Goal: Task Accomplishment & Management: Manage account settings

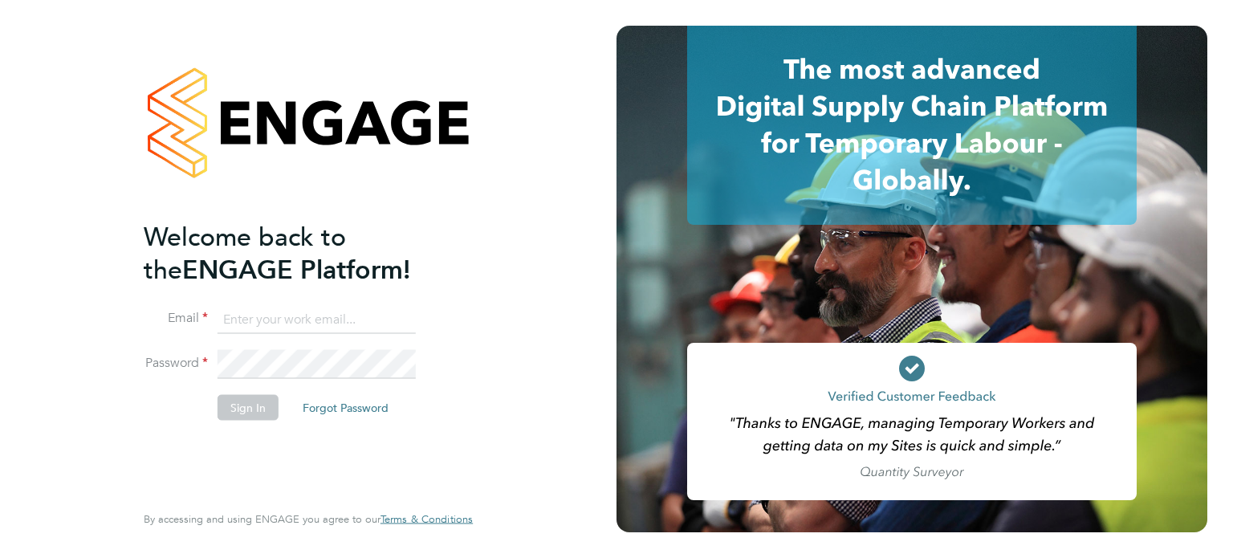
type input "clord@centralrs.co.uk"
click at [238, 409] on button "Sign In" at bounding box center [248, 407] width 61 height 26
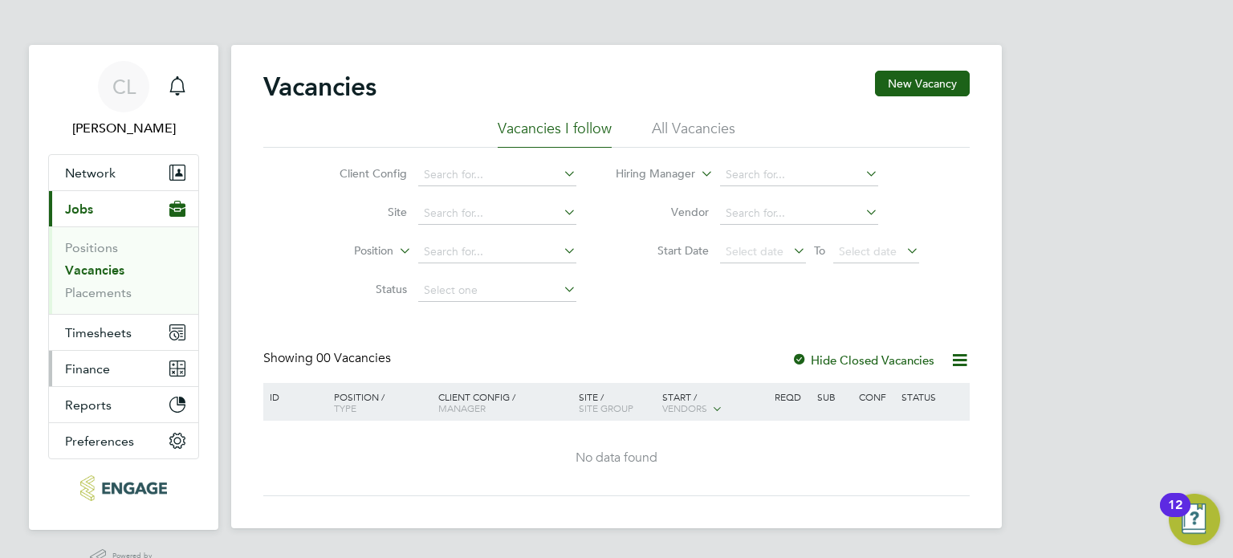
click at [93, 369] on span "Finance" at bounding box center [87, 368] width 45 height 15
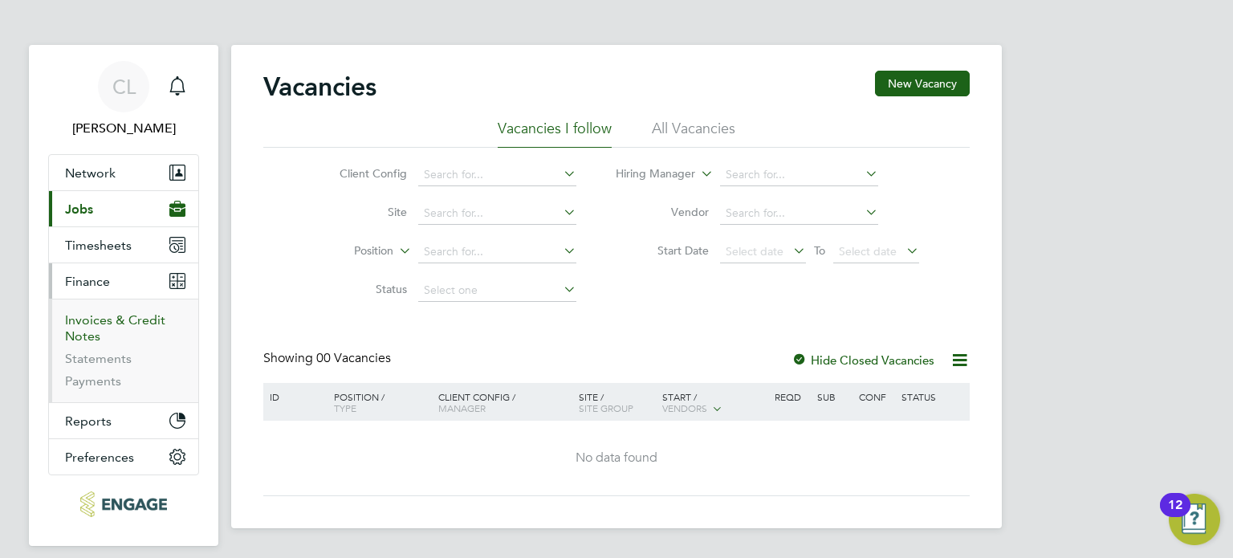
click at [95, 322] on link "Invoices & Credit Notes" at bounding box center [115, 327] width 100 height 31
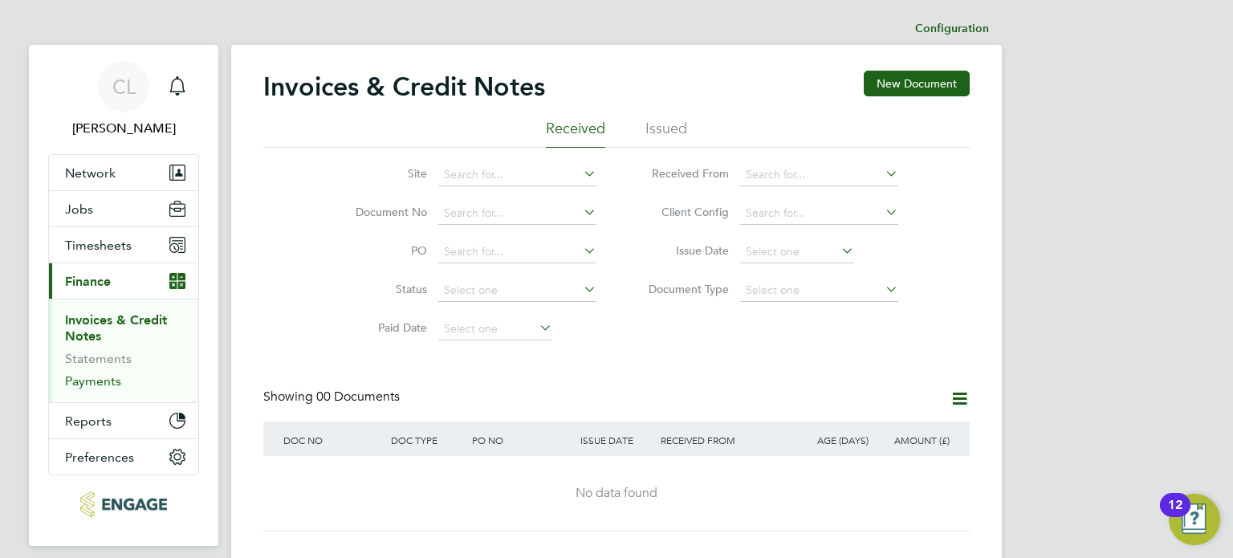
click at [91, 378] on link "Payments" at bounding box center [93, 380] width 56 height 15
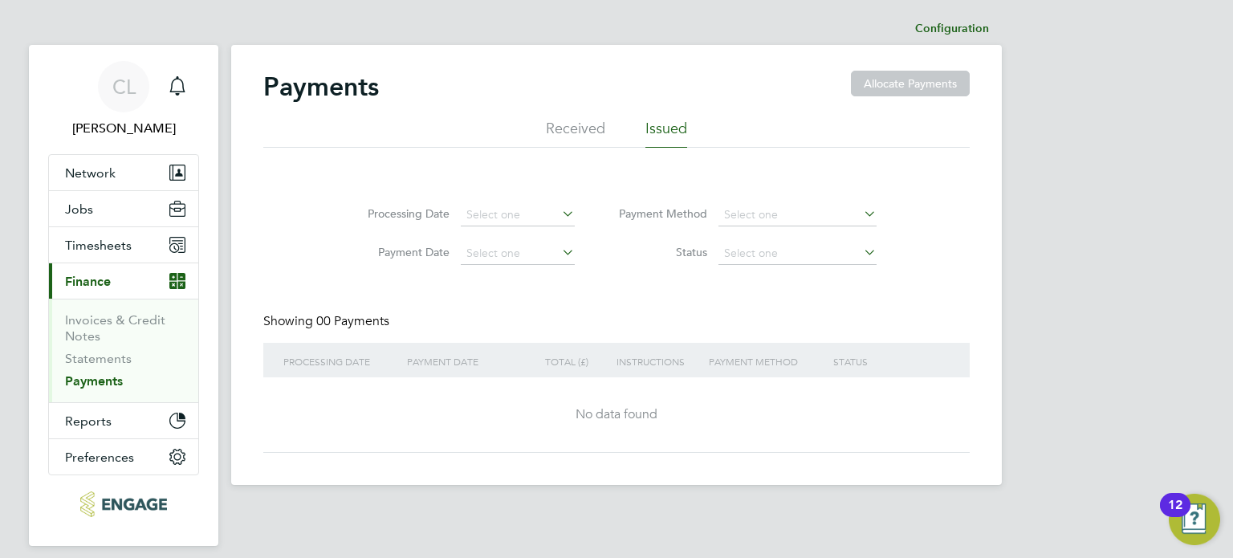
click at [539, 129] on ul "Received Issued" at bounding box center [616, 133] width 707 height 29
click at [569, 129] on li "Received" at bounding box center [575, 133] width 59 height 29
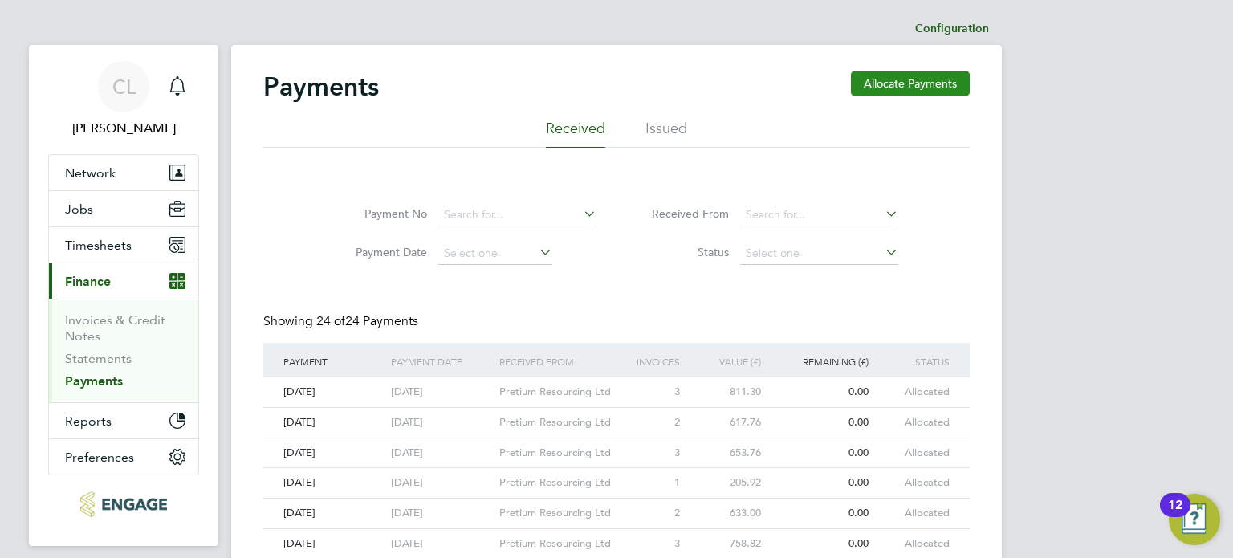
click at [899, 85] on button "Allocate Payments" at bounding box center [910, 84] width 119 height 26
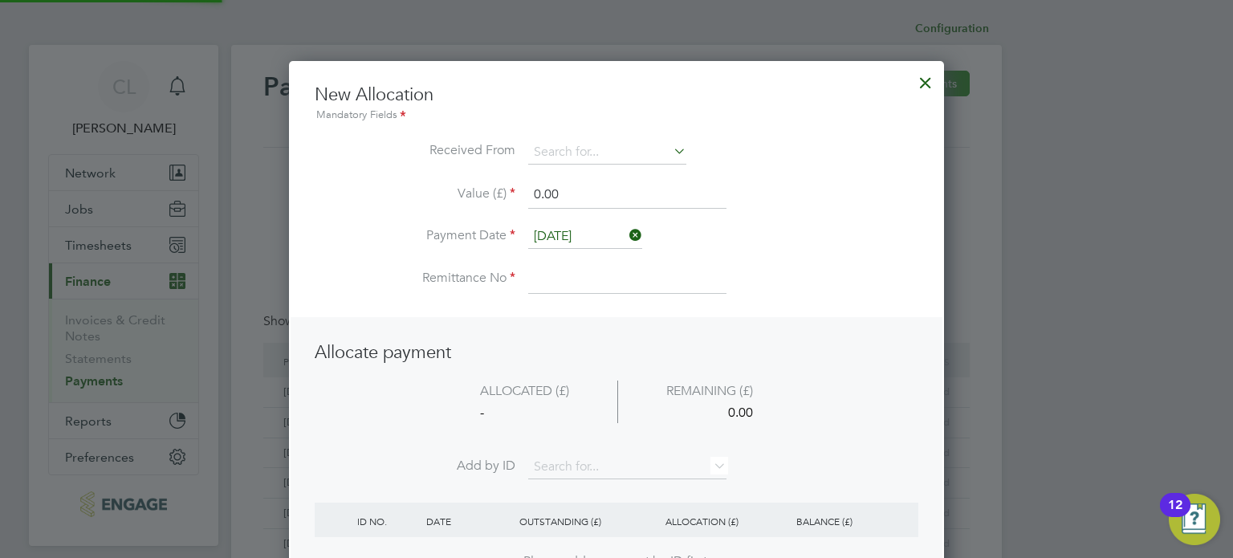
scroll to position [634, 656]
click at [575, 160] on input at bounding box center [607, 153] width 158 height 24
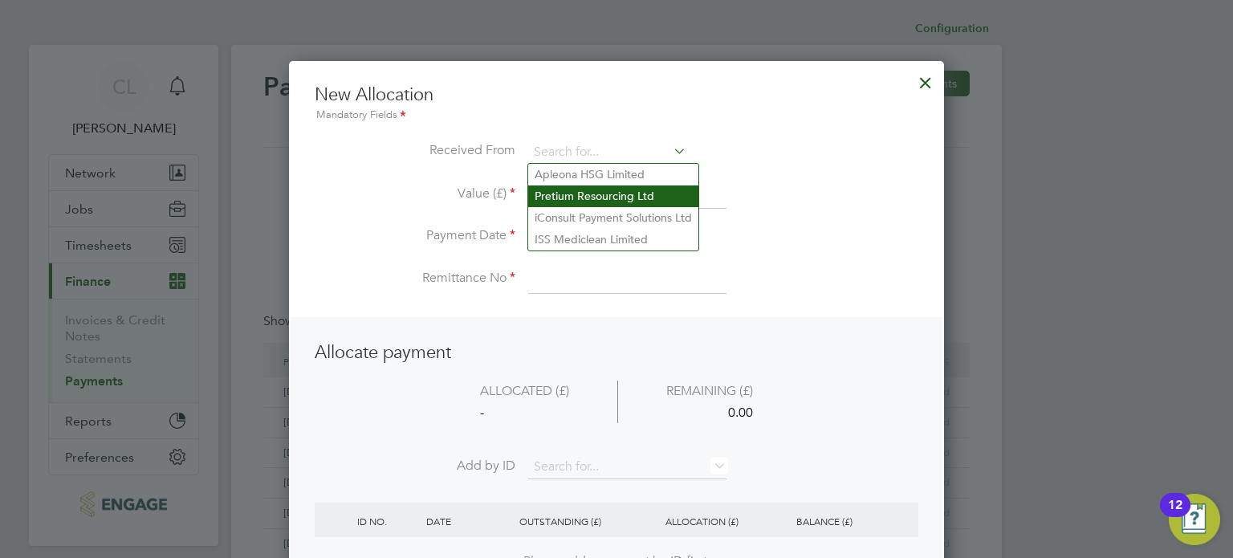
click at [578, 200] on li "Pretium Resourcing Ltd" at bounding box center [613, 196] width 170 height 22
type input "Pretium Resourcing Ltd"
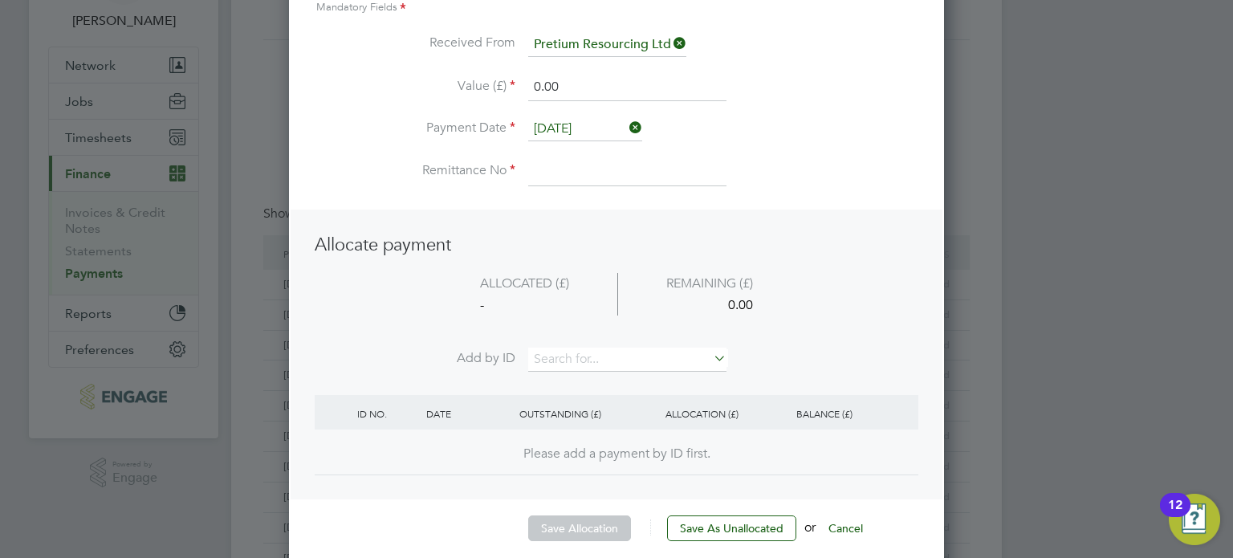
scroll to position [80, 0]
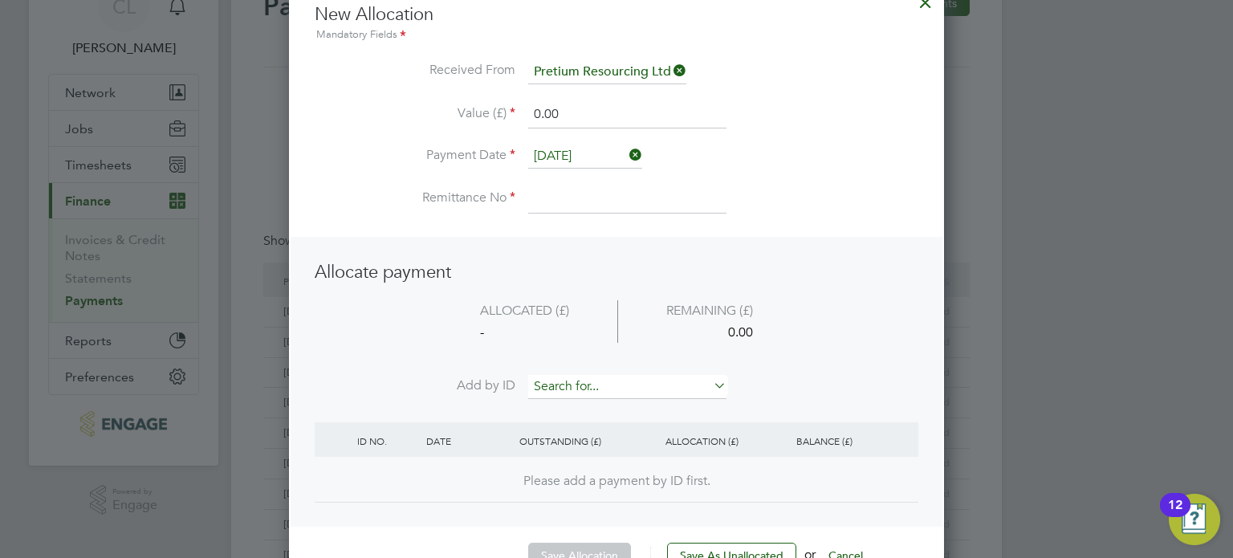
click at [668, 394] on input at bounding box center [627, 387] width 198 height 24
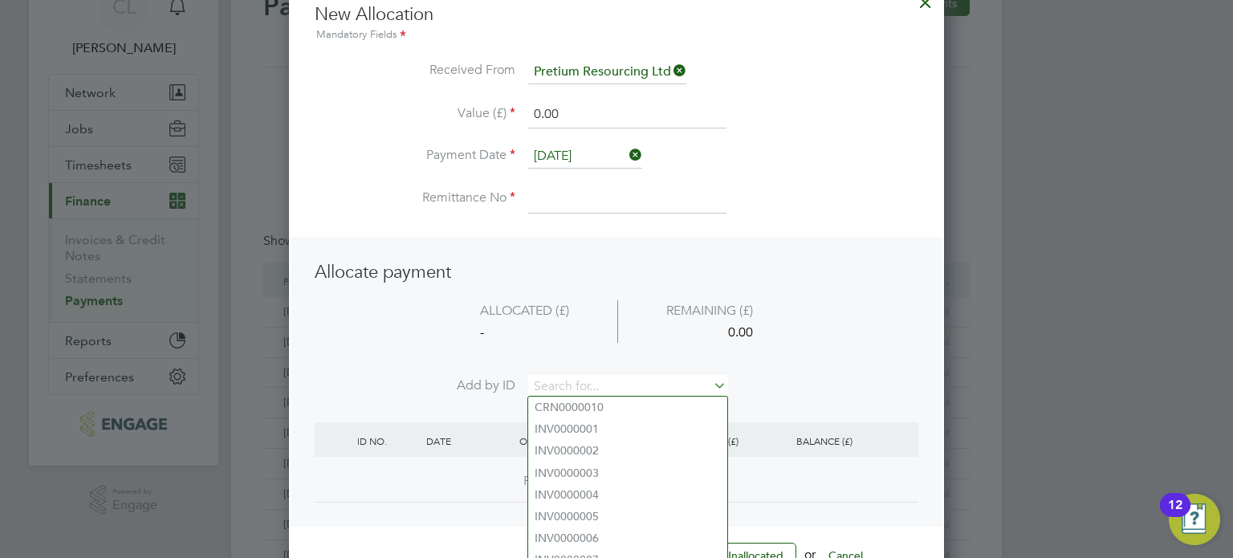
click at [821, 240] on div "Allocate payment ALLOCATED (£) REMAINING (£) - 0.00 Add by ID ID NO. DATE OUTST…" at bounding box center [617, 382] width 652 height 290
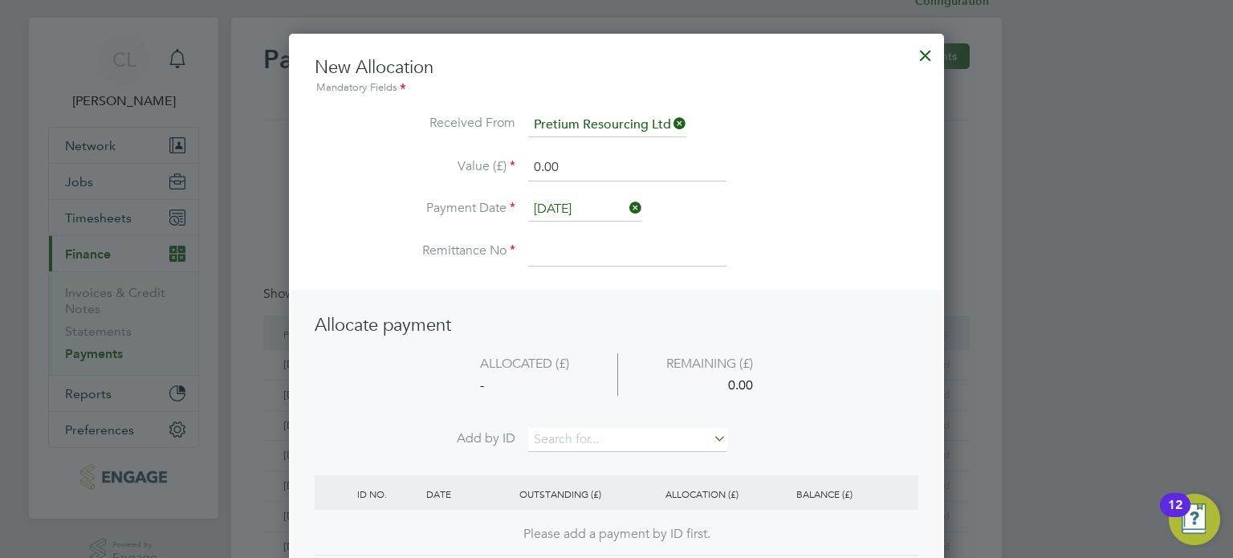
scroll to position [0, 0]
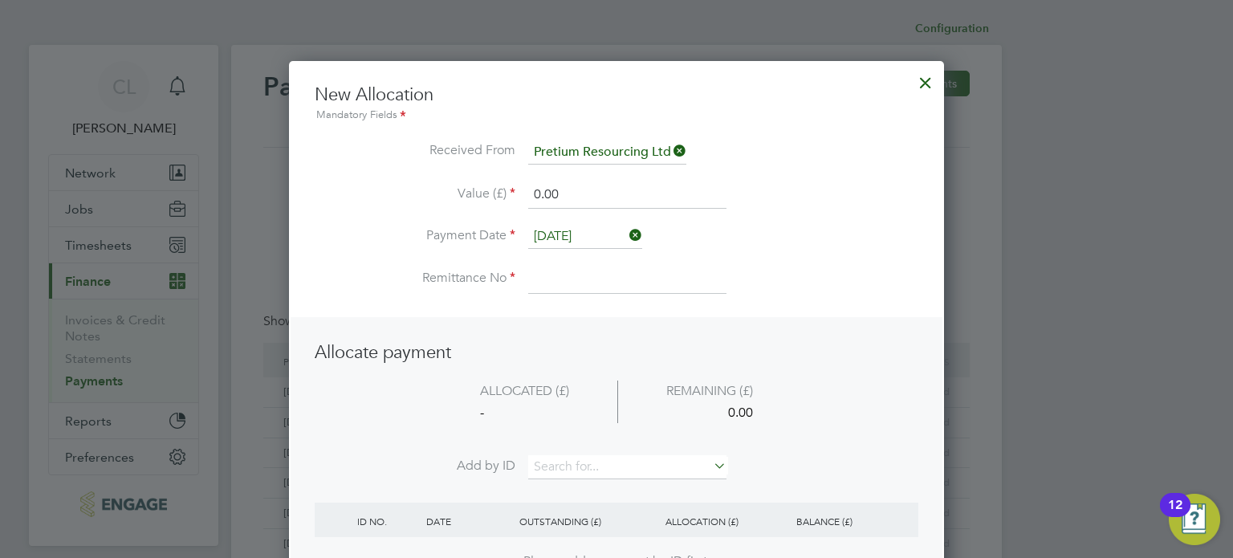
drag, startPoint x: 580, startPoint y: 192, endPoint x: 148, endPoint y: 134, distance: 435.8
type input "2121.72"
click at [809, 250] on li "Payment Date 29 Aug 2025" at bounding box center [617, 245] width 604 height 40
click at [581, 267] on input at bounding box center [627, 279] width 198 height 29
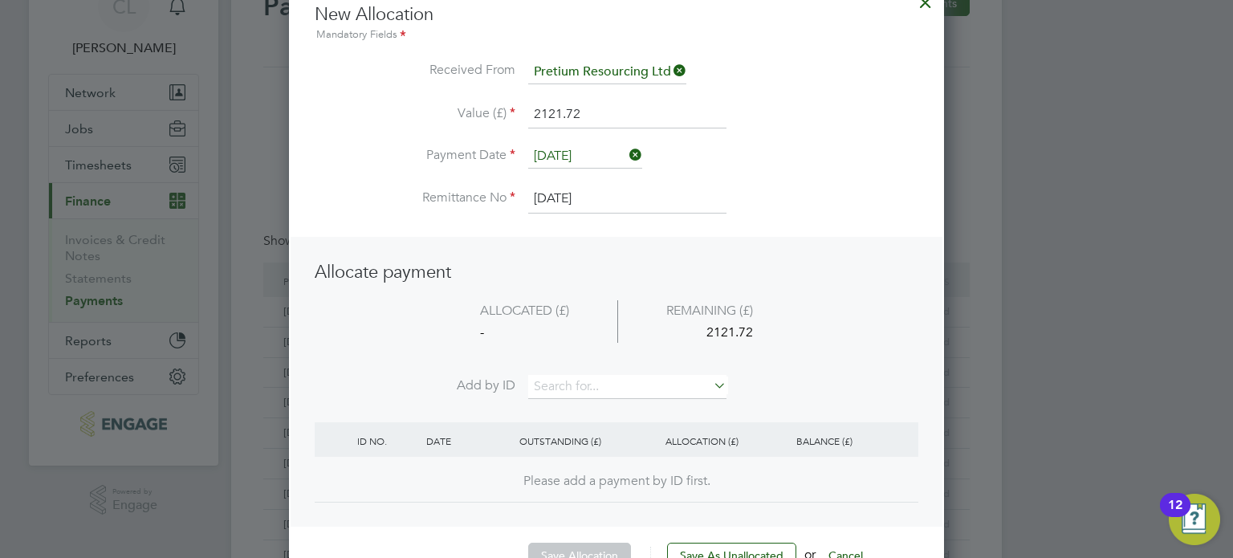
scroll to position [161, 0]
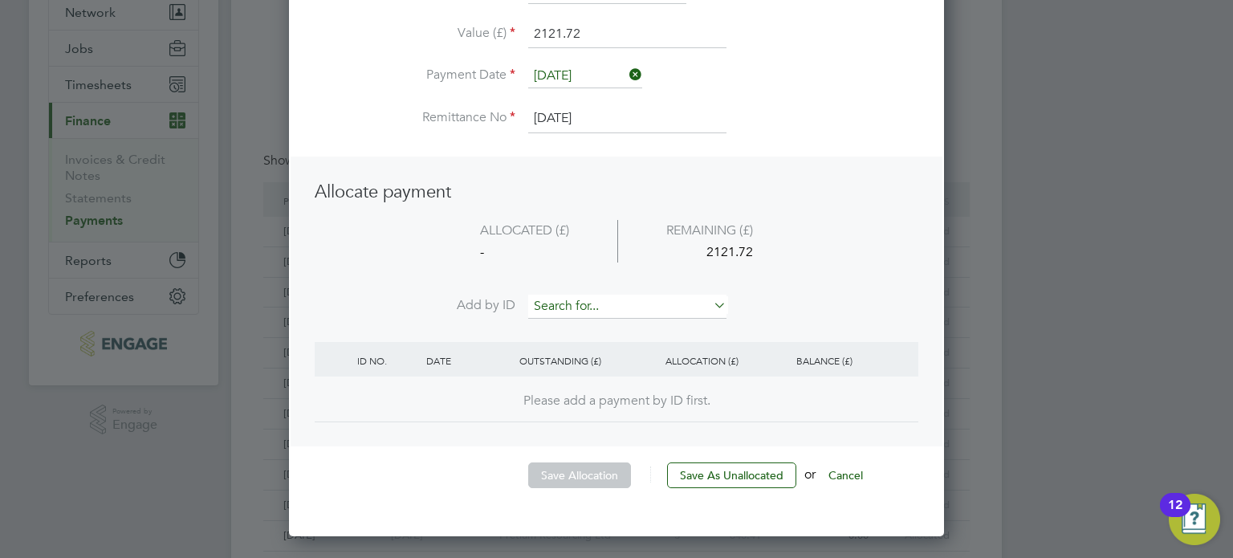
type input "[DATE]"
click at [566, 304] on input at bounding box center [627, 307] width 198 height 24
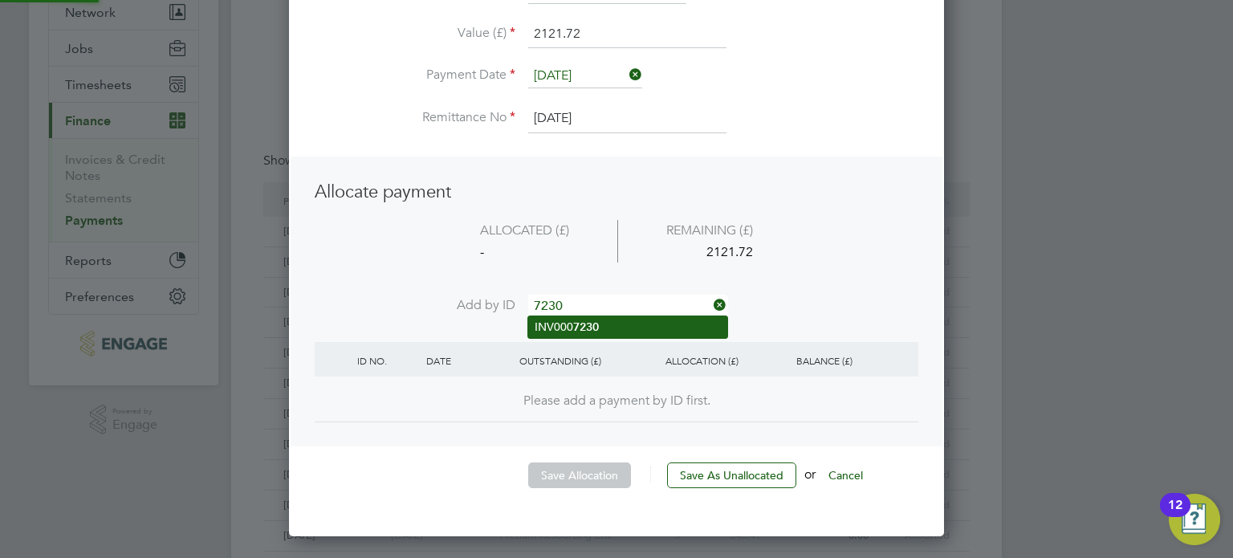
type input "7230"
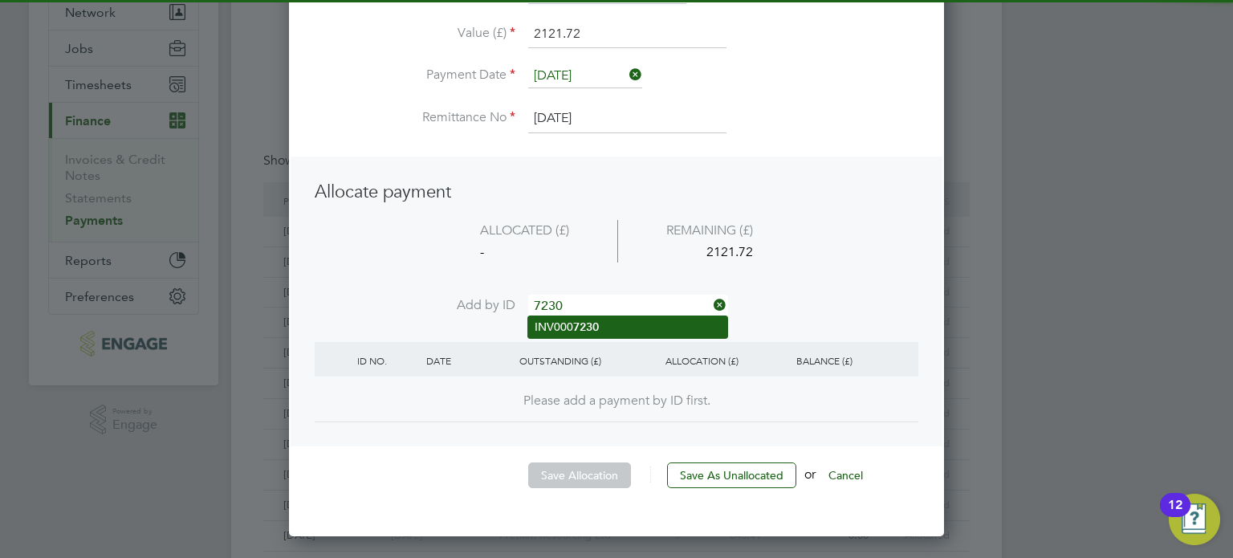
click at [567, 327] on li "INV000 7230" at bounding box center [627, 327] width 199 height 22
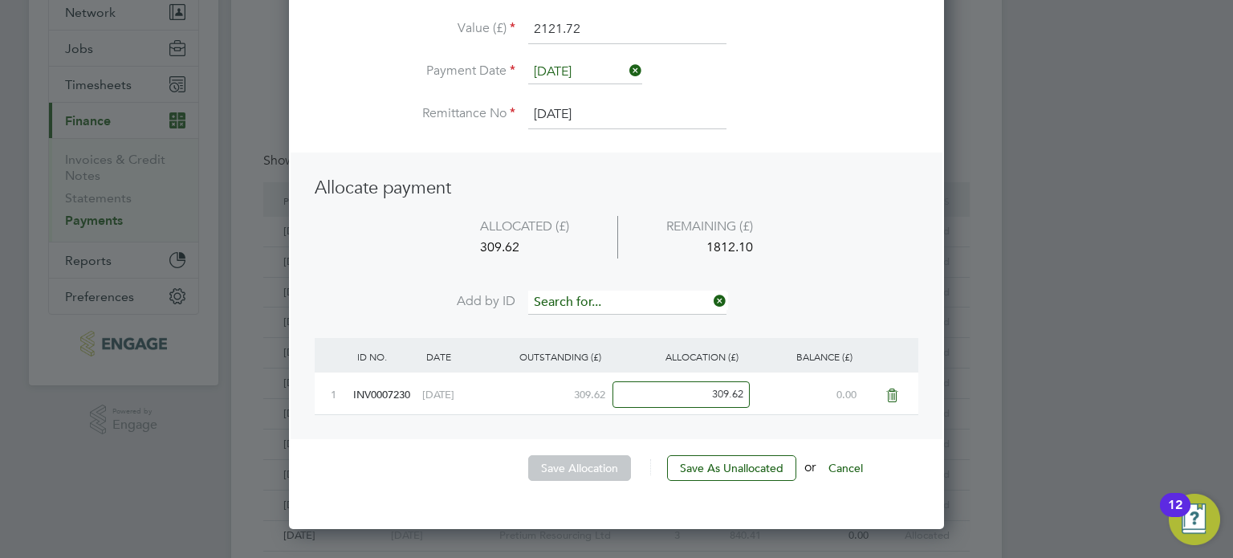
click at [568, 298] on input at bounding box center [627, 303] width 198 height 24
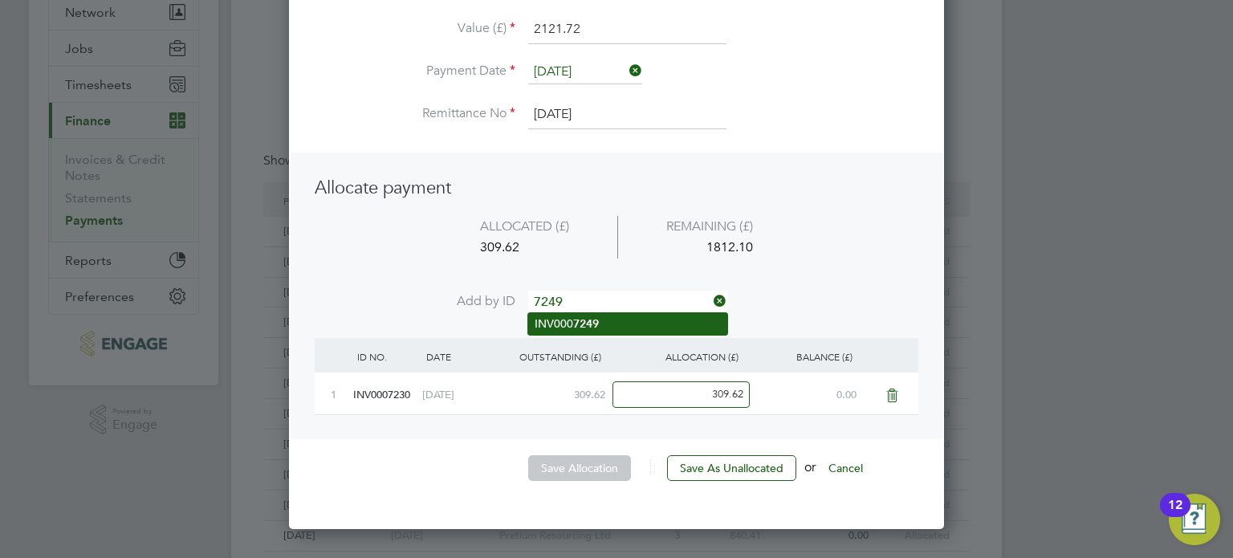
type input "7249"
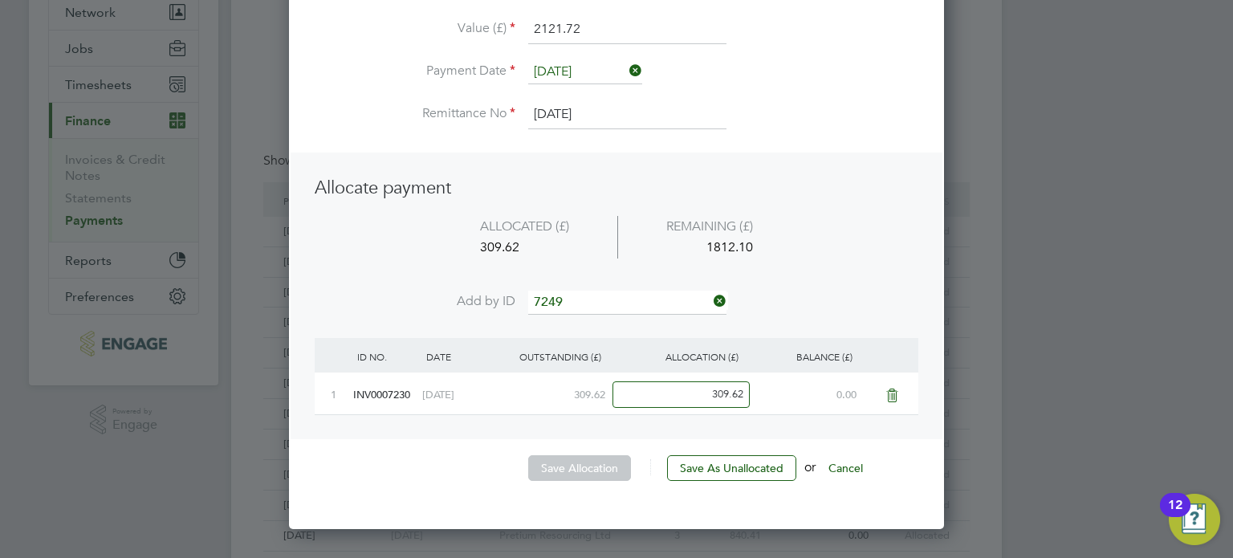
click at [573, 324] on b "7249" at bounding box center [586, 324] width 26 height 14
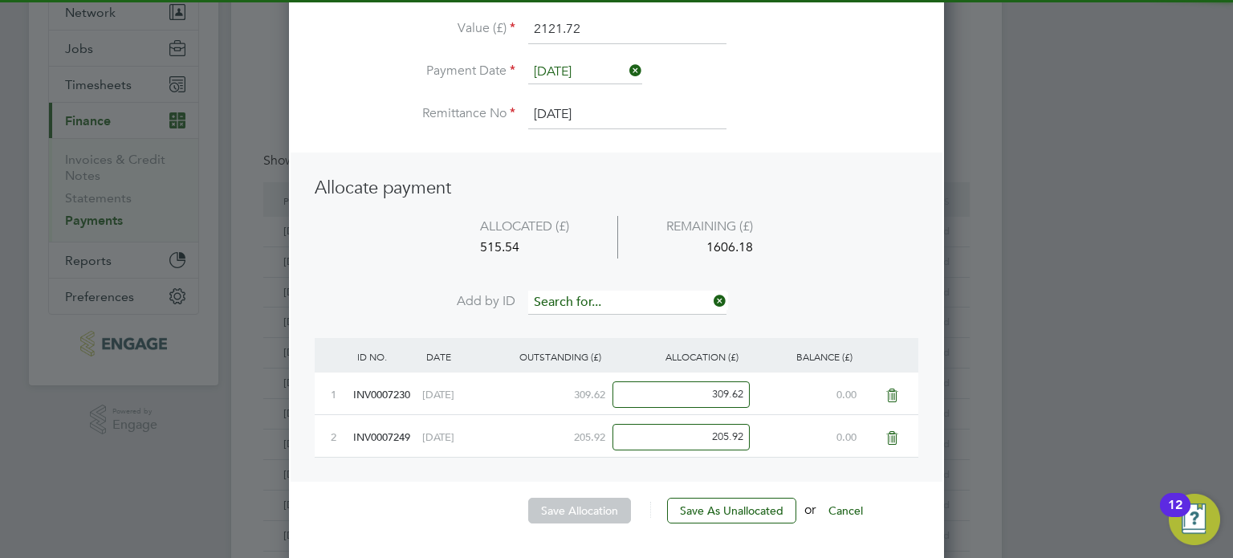
click at [574, 305] on input at bounding box center [627, 303] width 198 height 24
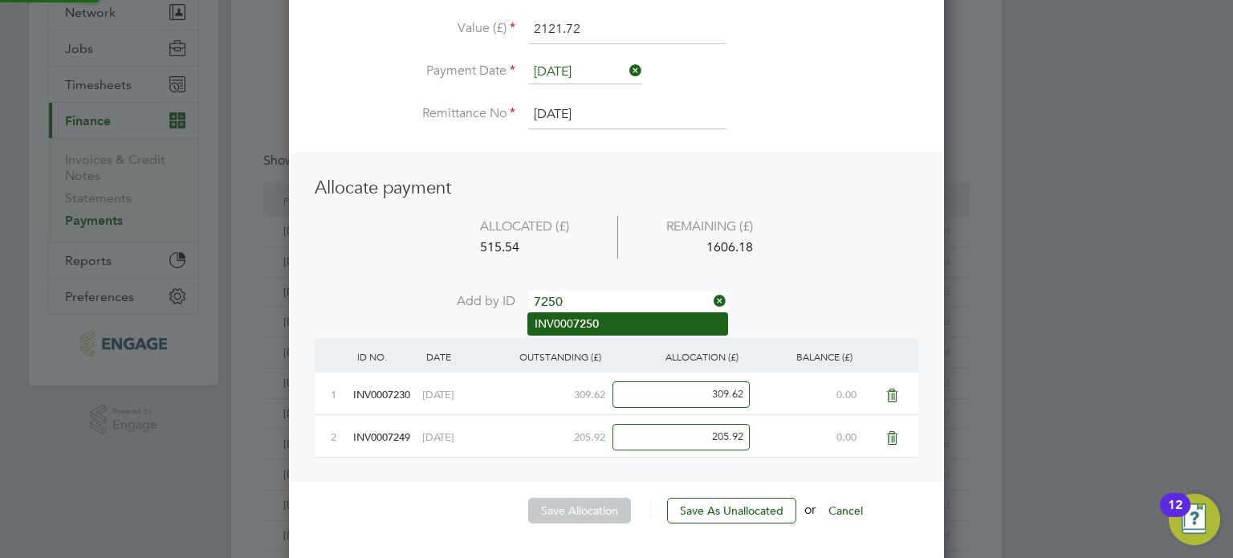
type input "7250"
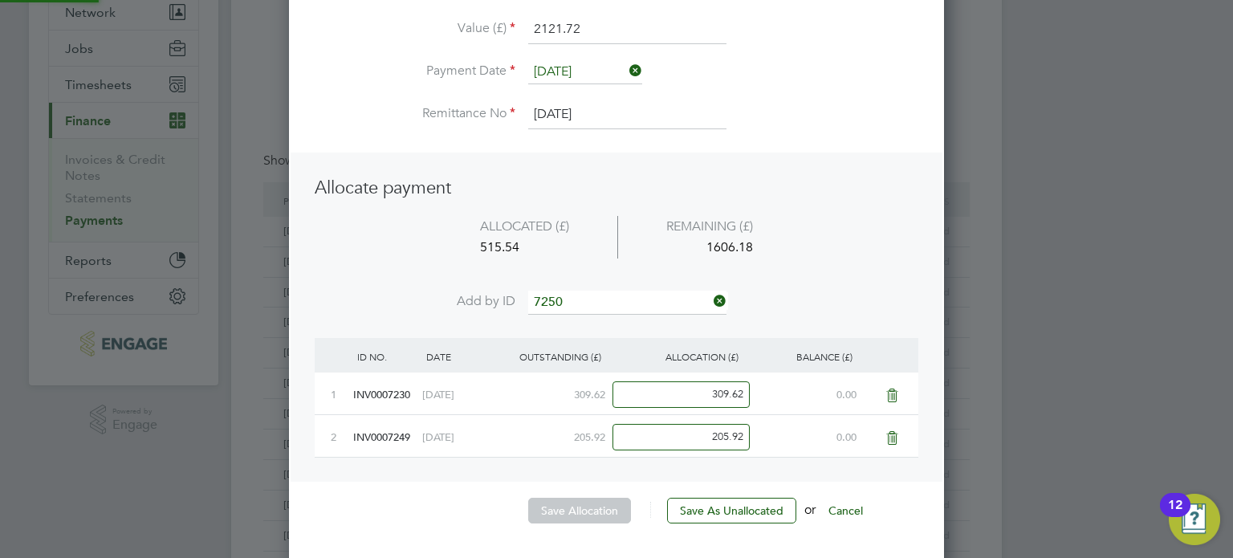
click at [573, 320] on b "7250" at bounding box center [586, 324] width 26 height 14
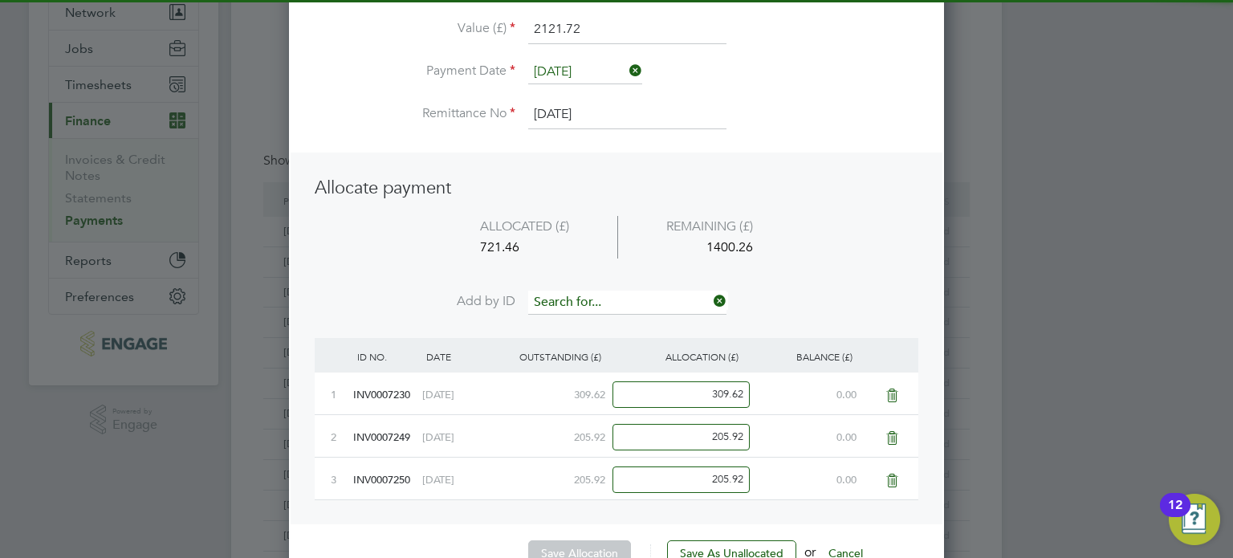
click at [577, 308] on input at bounding box center [627, 303] width 198 height 24
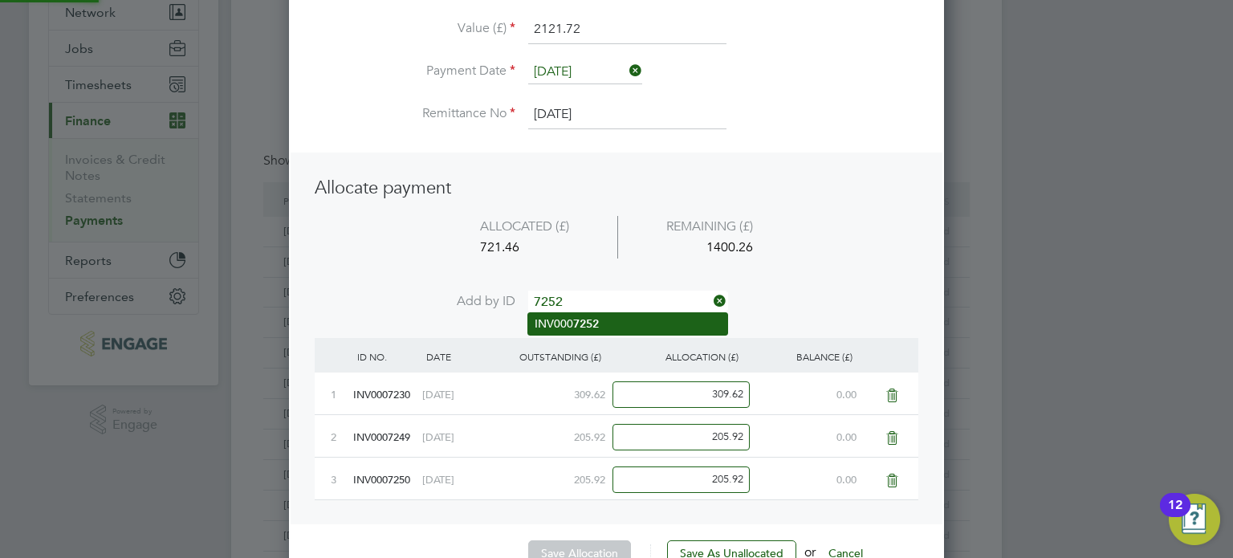
type input "7252"
click at [588, 329] on b "7252" at bounding box center [586, 324] width 26 height 14
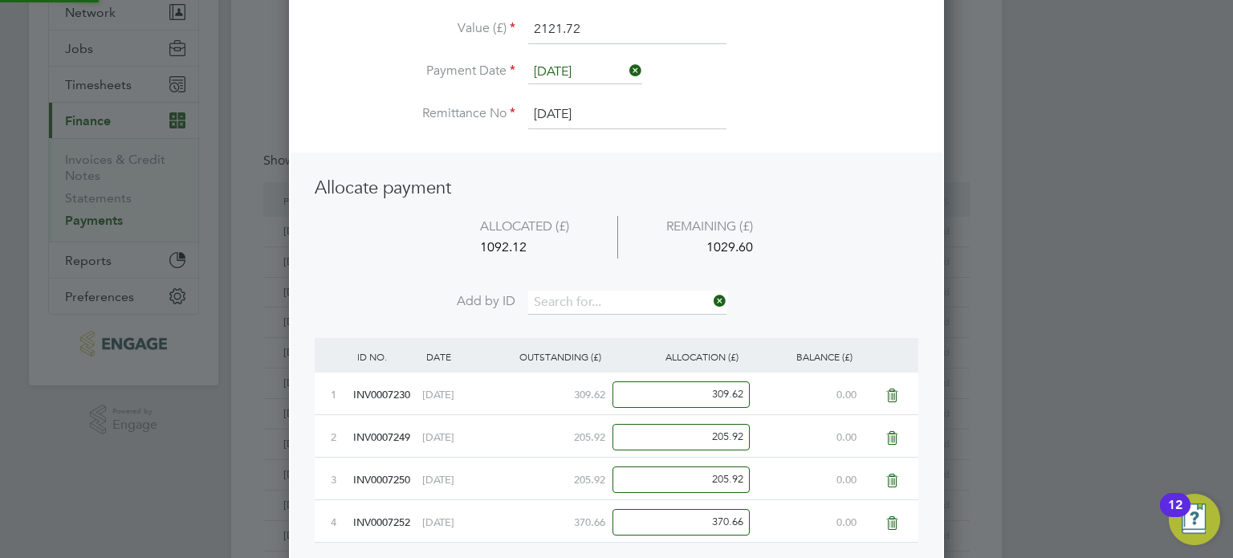
scroll to position [754, 656]
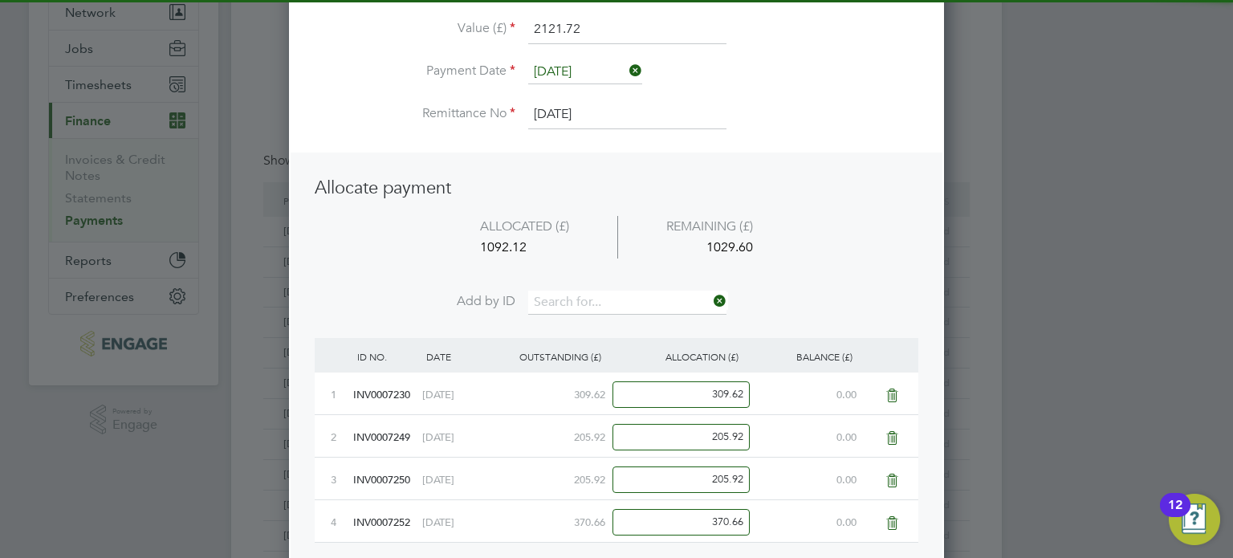
click at [588, 314] on li "Add by ID" at bounding box center [617, 311] width 604 height 40
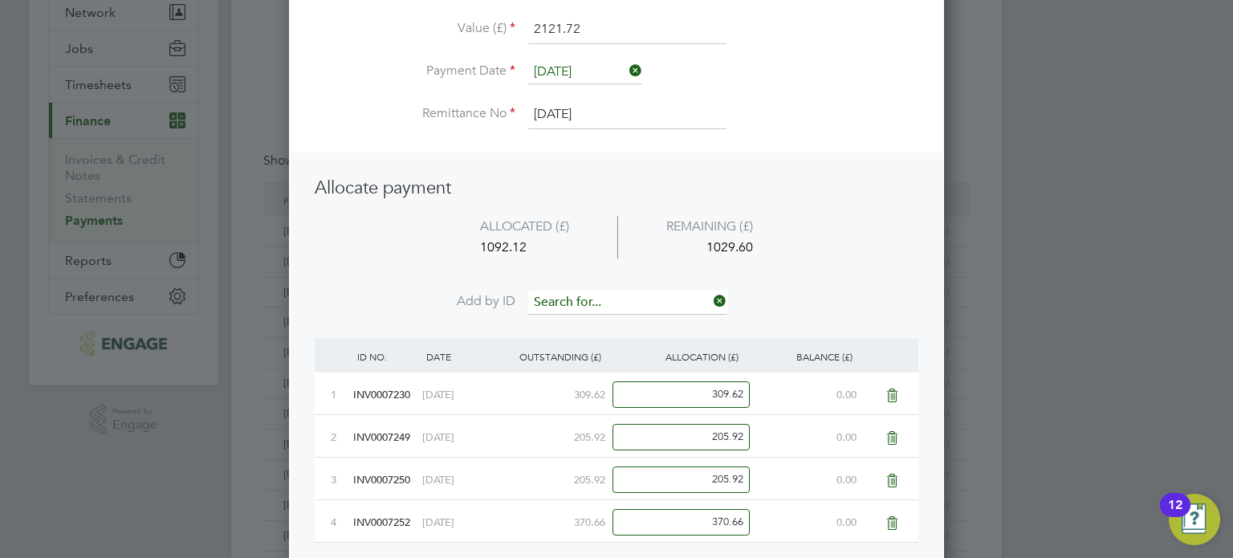
click at [588, 305] on input at bounding box center [627, 303] width 198 height 24
type input "7253"
click at [633, 320] on li "INV000 7253" at bounding box center [627, 324] width 199 height 22
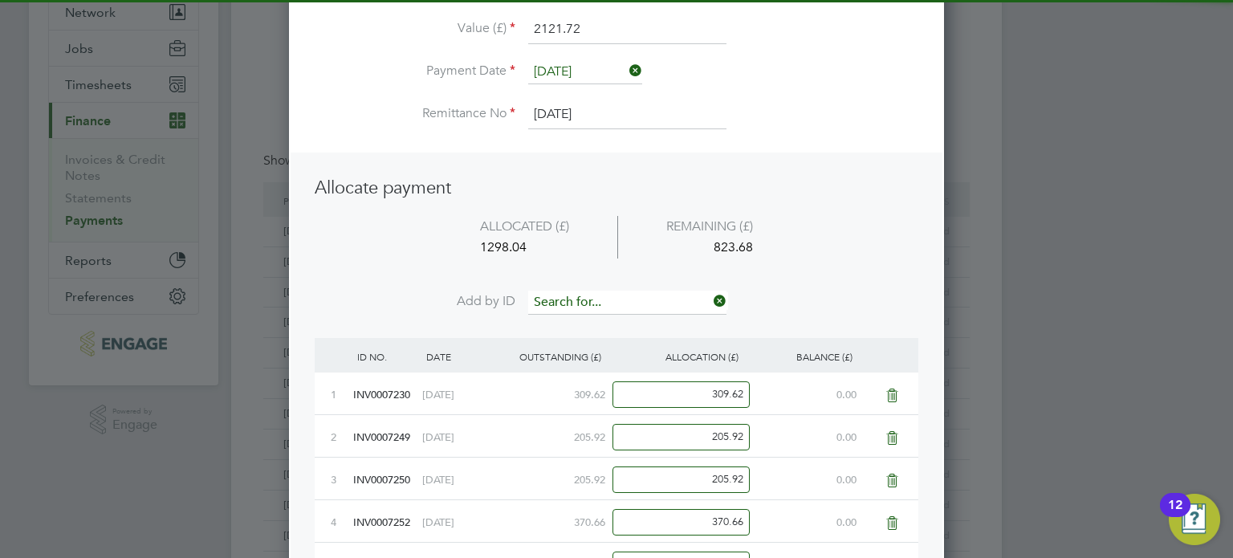
click at [626, 310] on input at bounding box center [627, 303] width 198 height 24
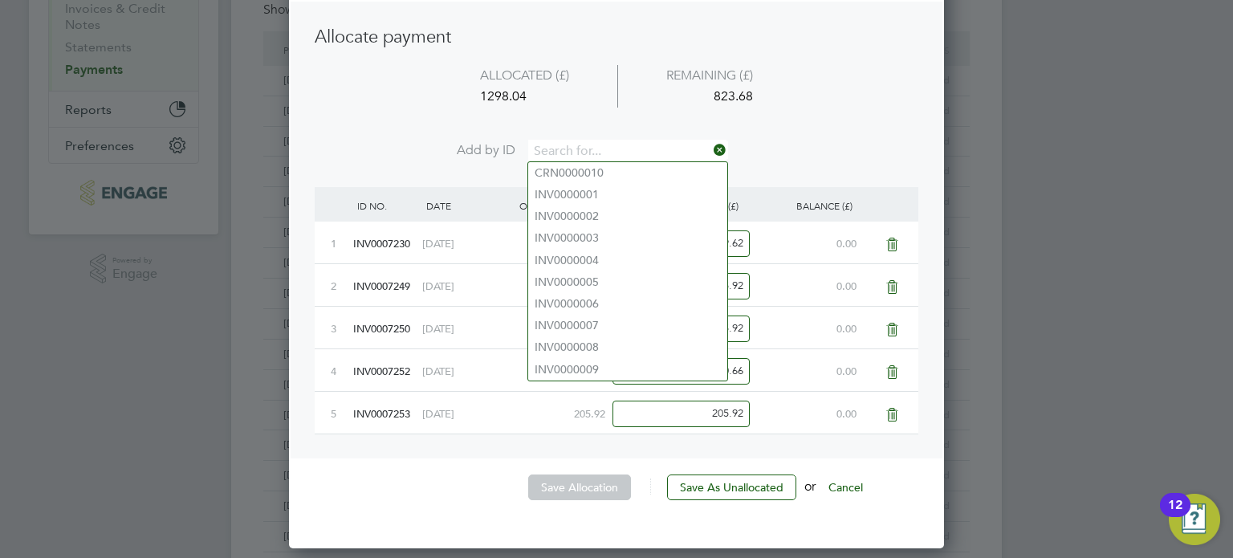
scroll to position [321, 0]
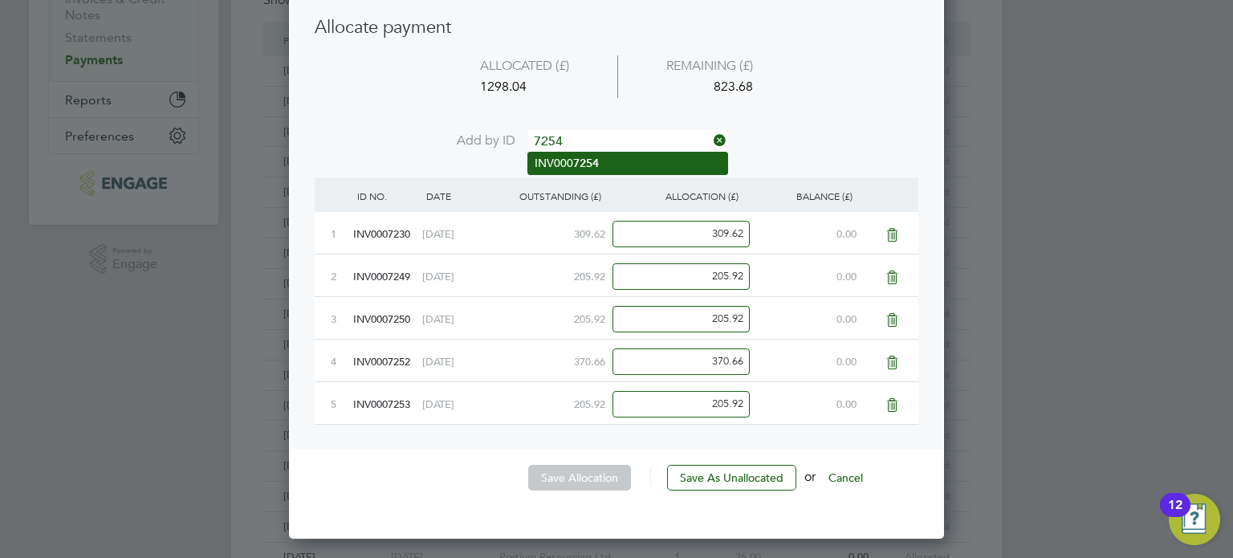
type input "7254"
click at [579, 161] on b "7254" at bounding box center [586, 164] width 26 height 14
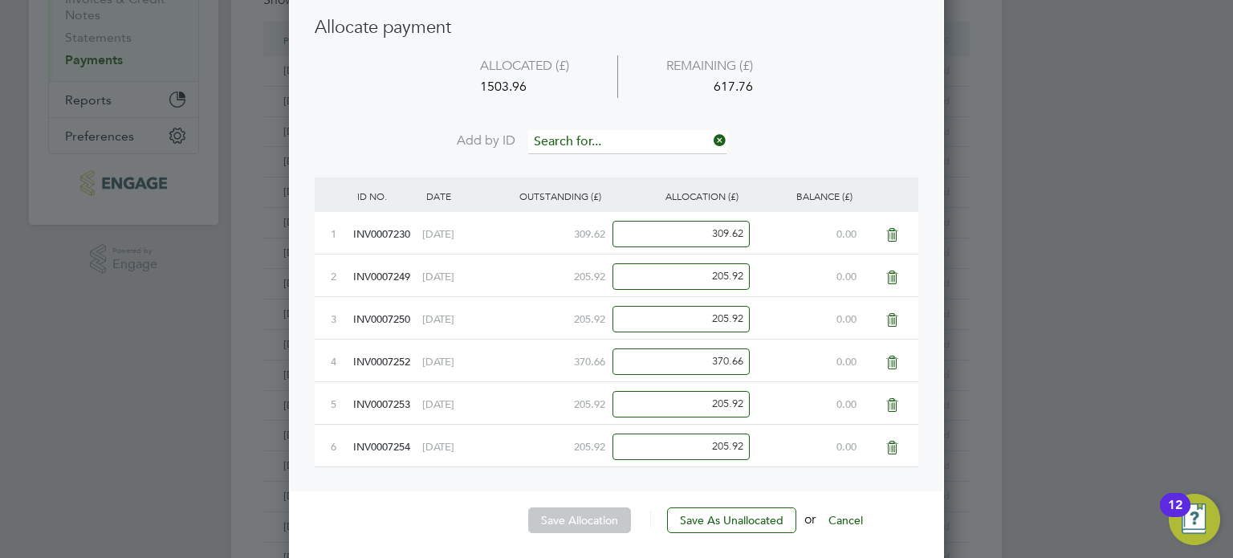
click at [579, 149] on input at bounding box center [627, 142] width 198 height 24
type input "7255"
click at [581, 157] on b "7255" at bounding box center [586, 164] width 26 height 14
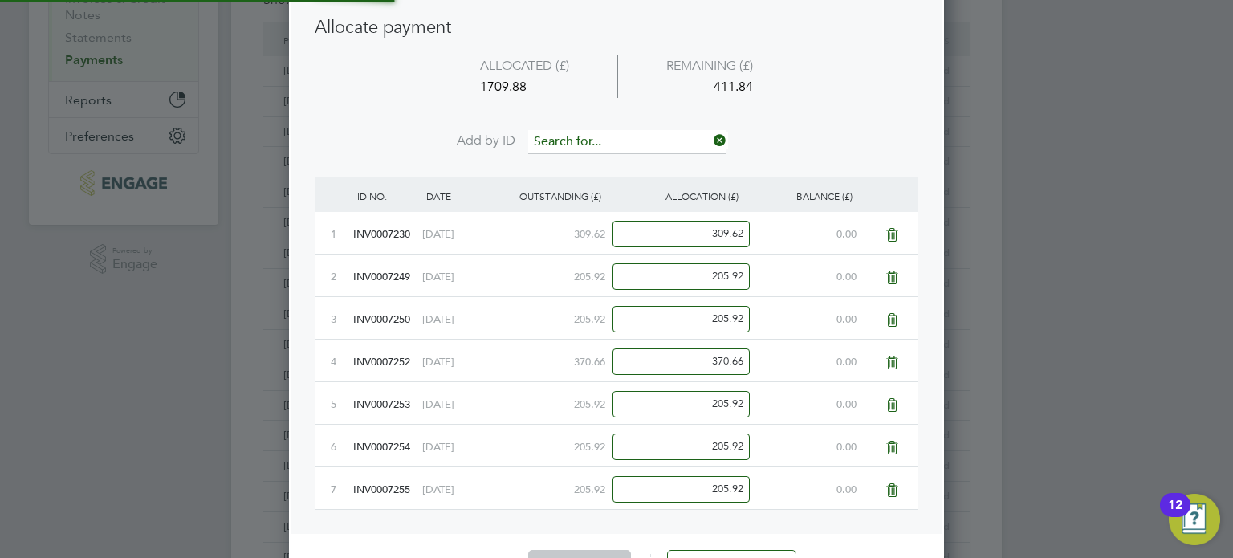
scroll to position [881, 656]
click at [584, 145] on input at bounding box center [627, 142] width 198 height 24
type input "7256"
click at [583, 157] on b "7256" at bounding box center [586, 164] width 26 height 14
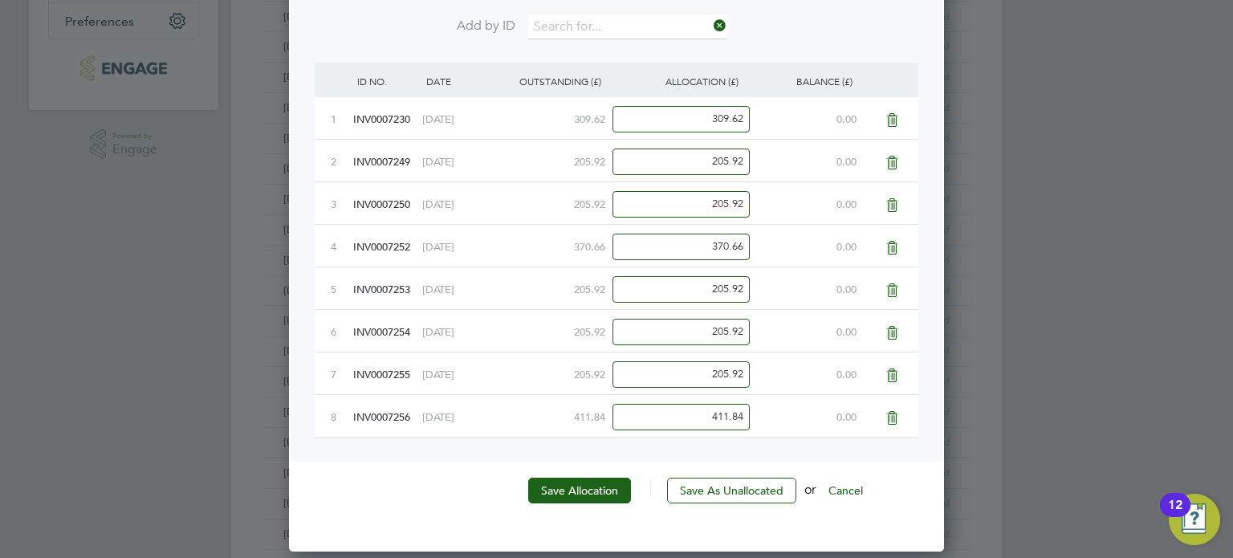
scroll to position [562, 0]
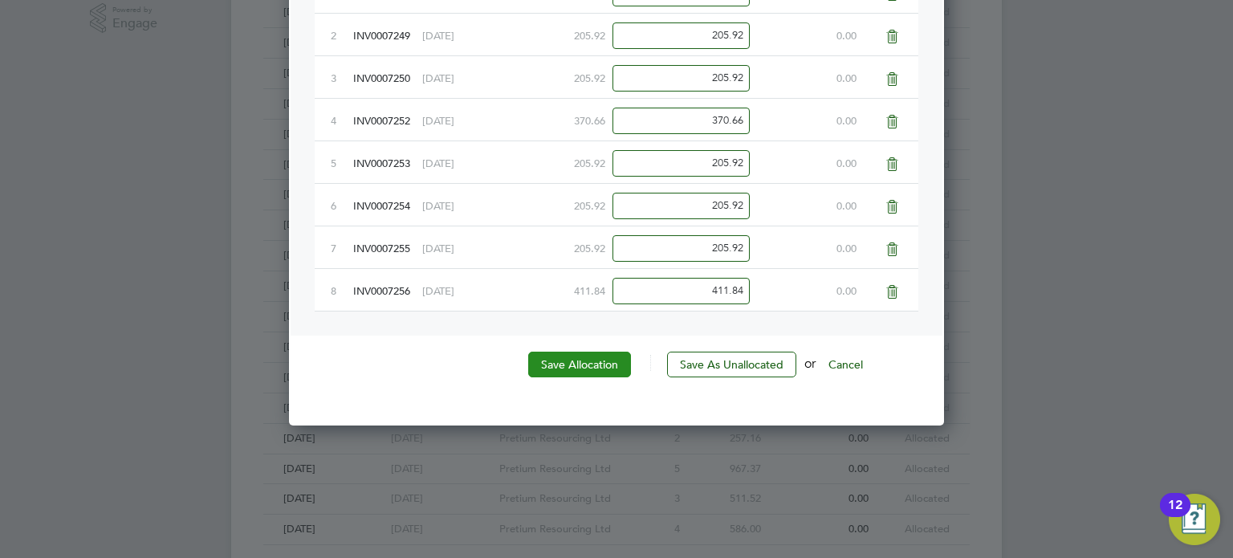
click at [573, 368] on button "Save Allocation" at bounding box center [579, 365] width 103 height 26
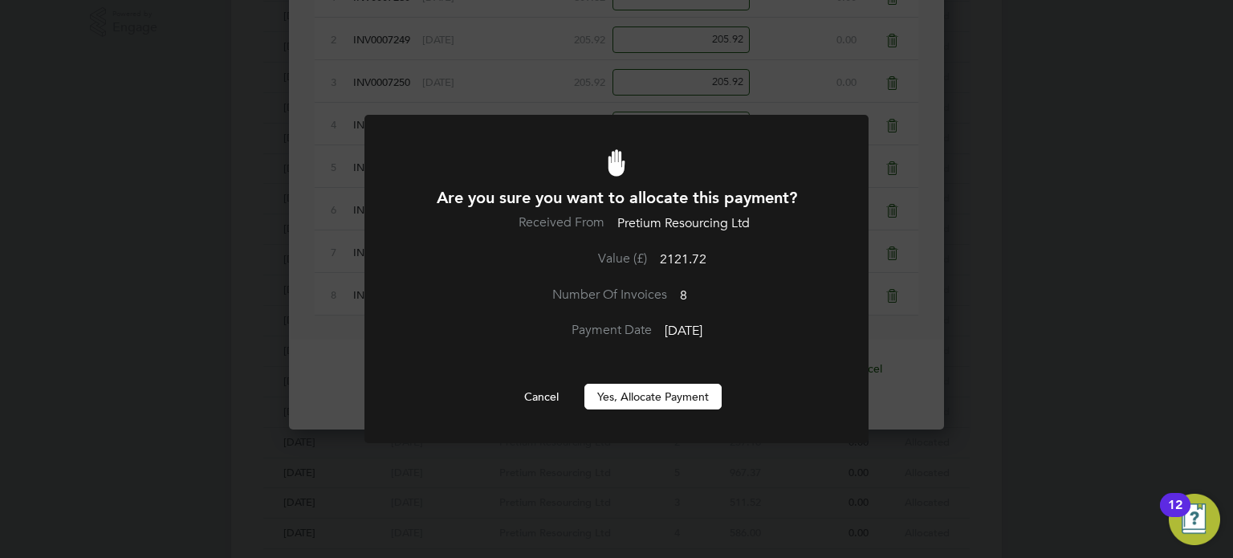
scroll to position [0, 0]
click at [659, 407] on button "Yes, Allocate Payment" at bounding box center [653, 397] width 137 height 26
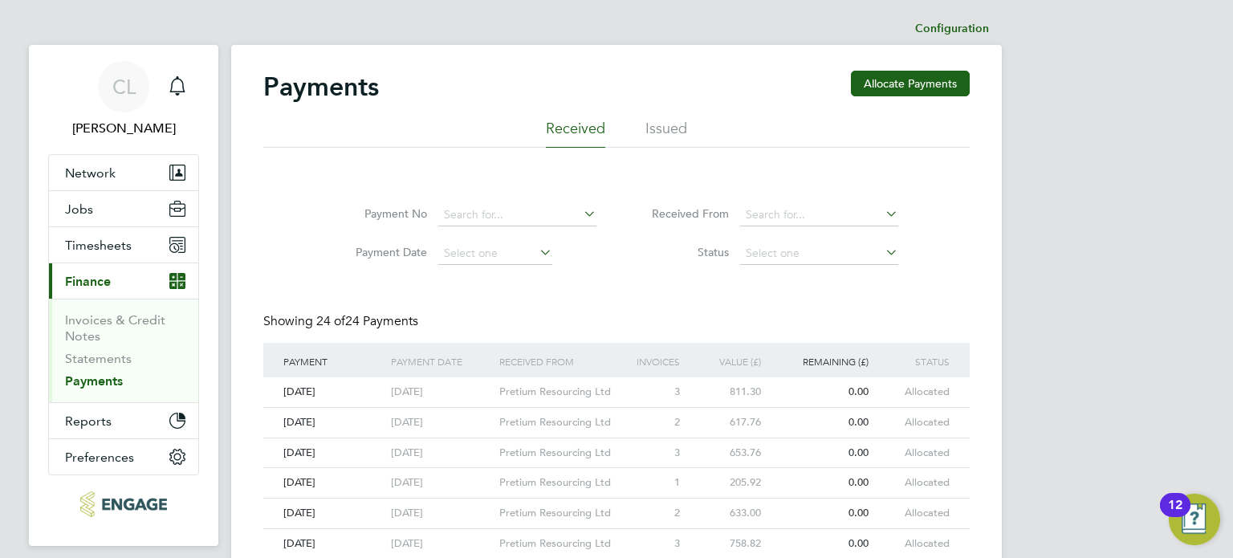
click at [576, 129] on li "Received" at bounding box center [575, 133] width 59 height 29
click at [654, 130] on li "Issued" at bounding box center [667, 133] width 42 height 29
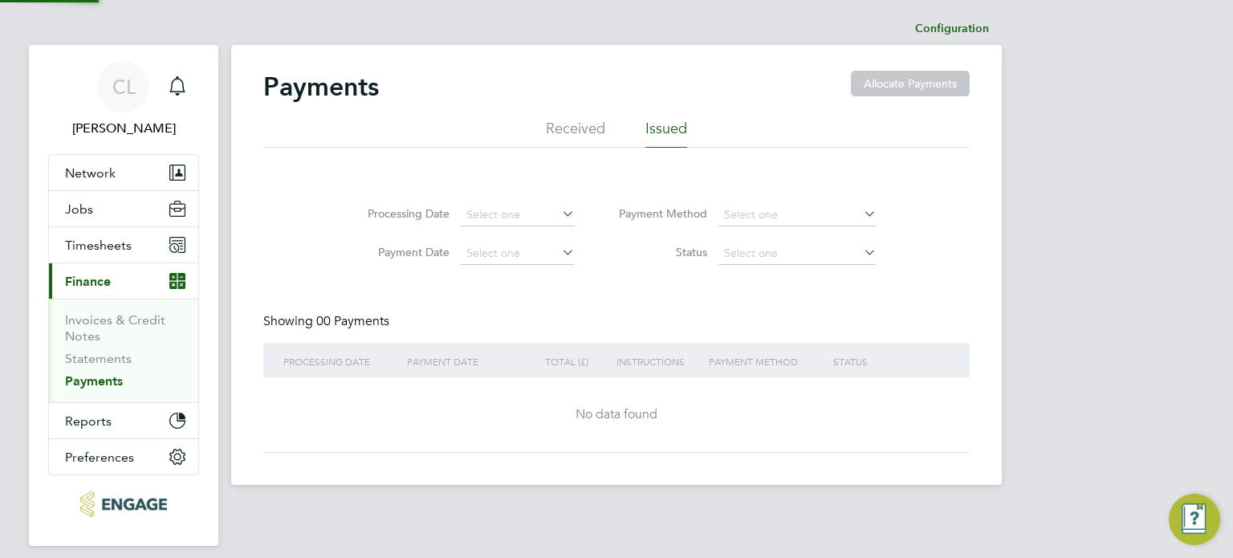
click at [572, 134] on li "Received" at bounding box center [575, 133] width 59 height 29
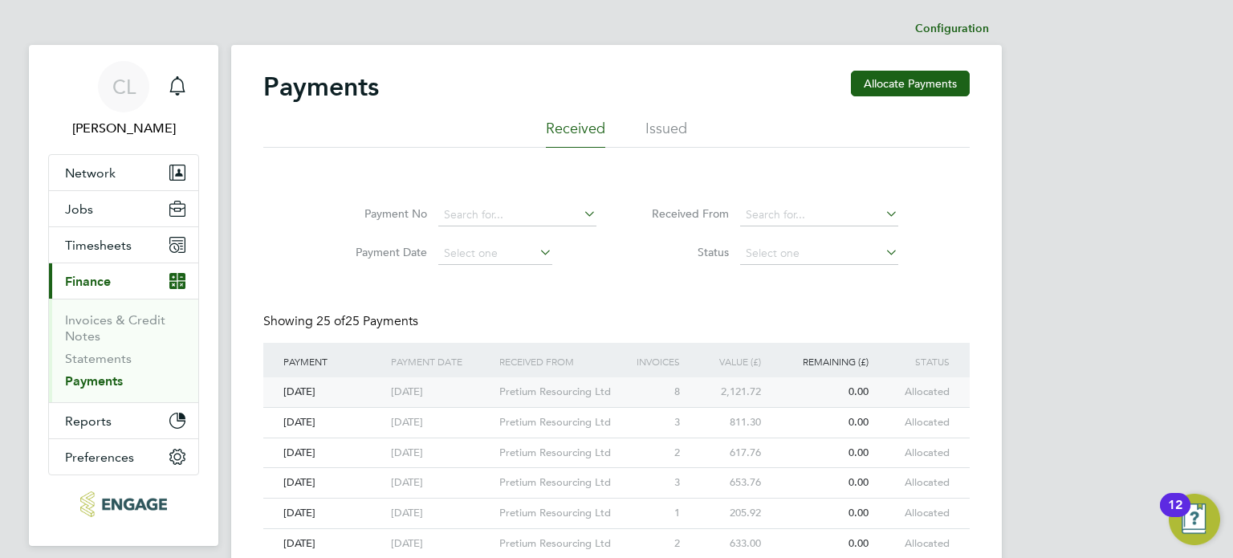
click at [340, 386] on div "[DATE]" at bounding box center [333, 392] width 108 height 30
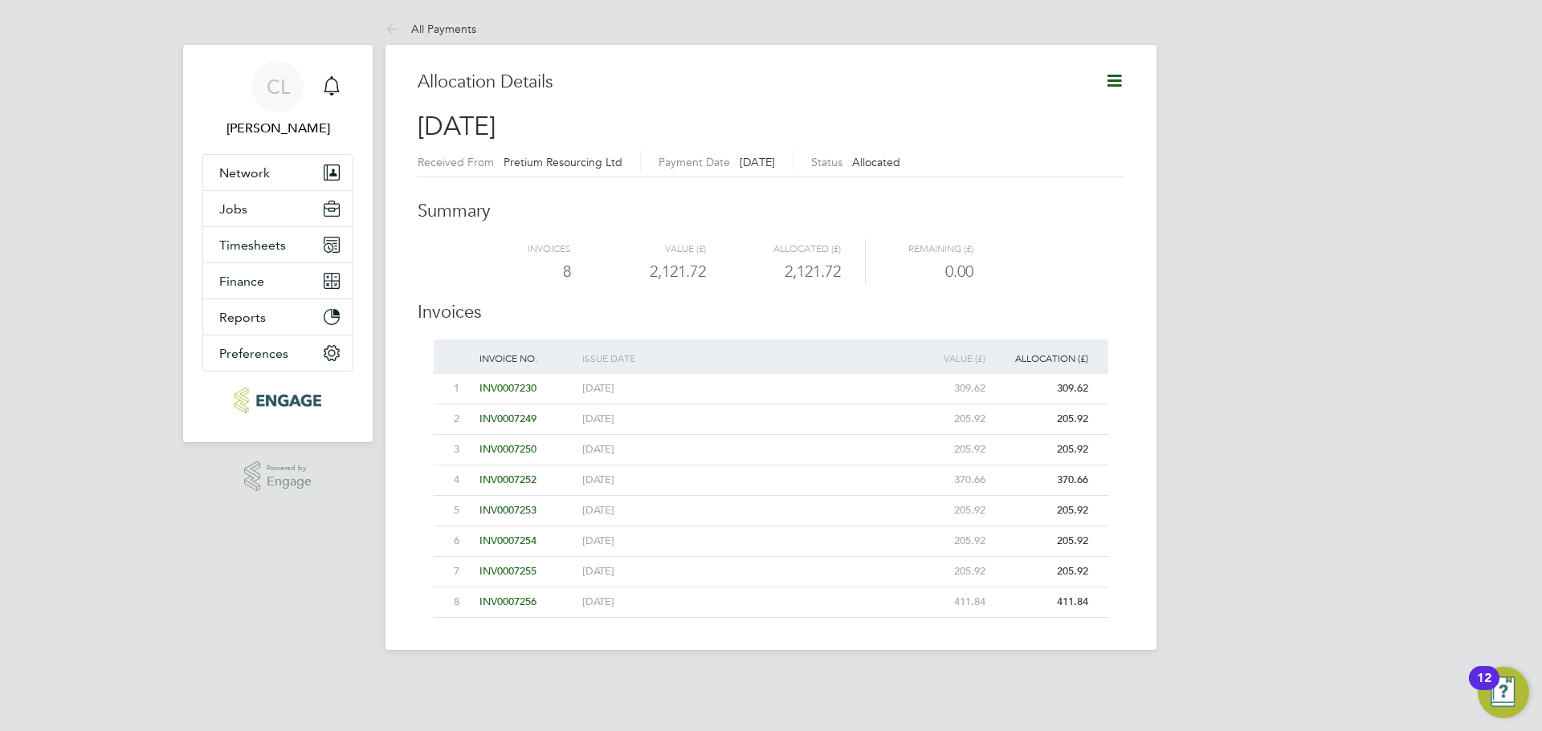
click at [511, 486] on span "INV0007252" at bounding box center [507, 480] width 57 height 14
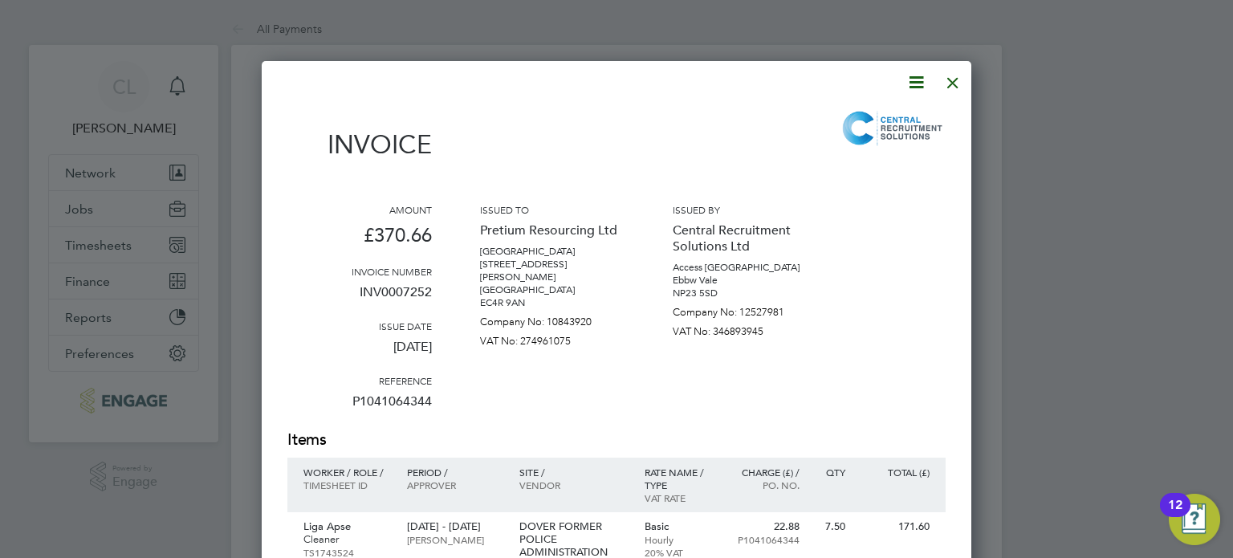
click at [957, 79] on div at bounding box center [953, 78] width 29 height 29
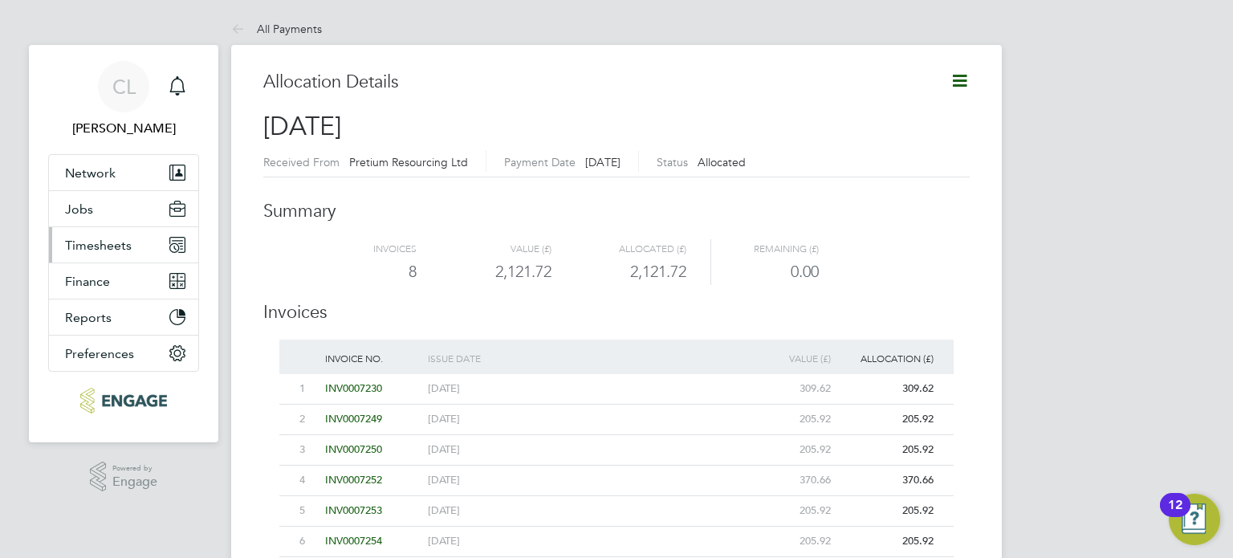
click at [79, 243] on span "Timesheets" at bounding box center [98, 245] width 67 height 15
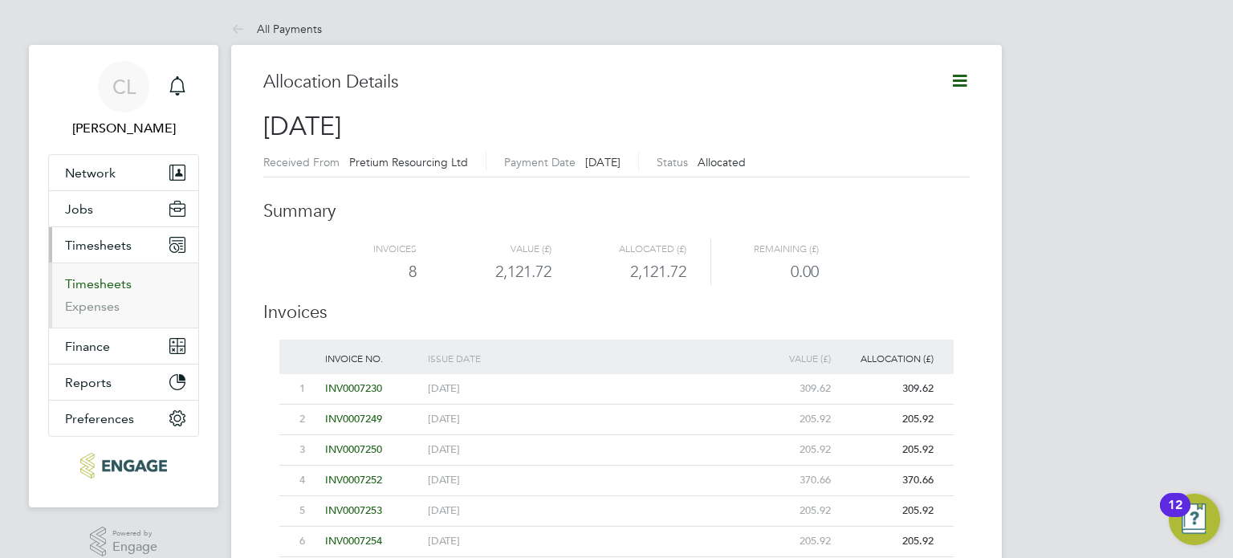
click at [87, 287] on link "Timesheets" at bounding box center [98, 283] width 67 height 15
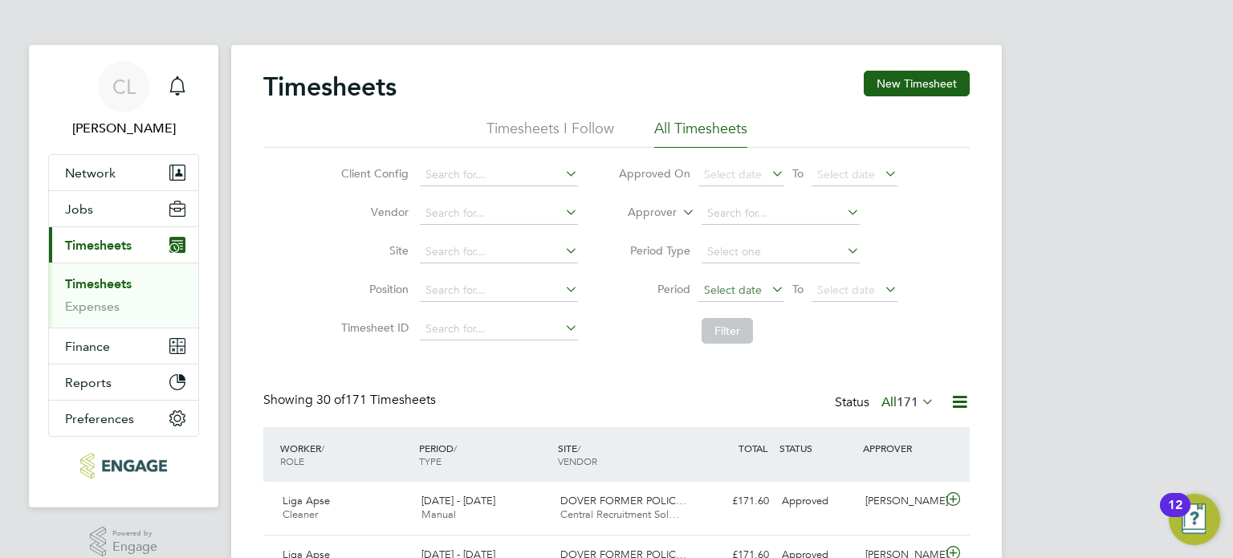
click at [756, 298] on span "Select date" at bounding box center [742, 291] width 86 height 22
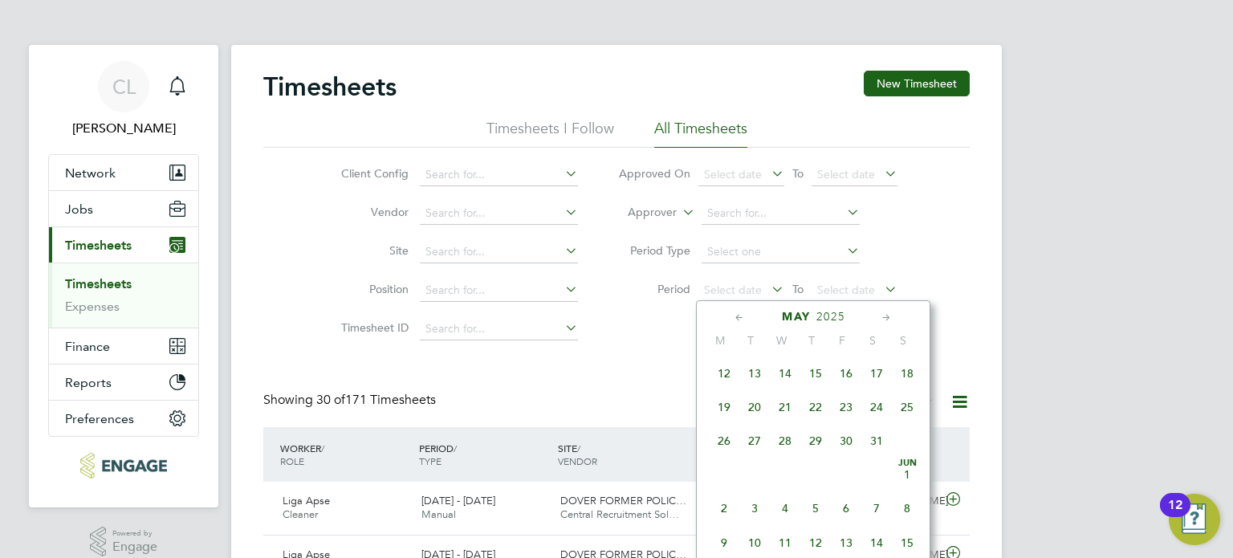
click at [723, 422] on span "19" at bounding box center [724, 407] width 31 height 31
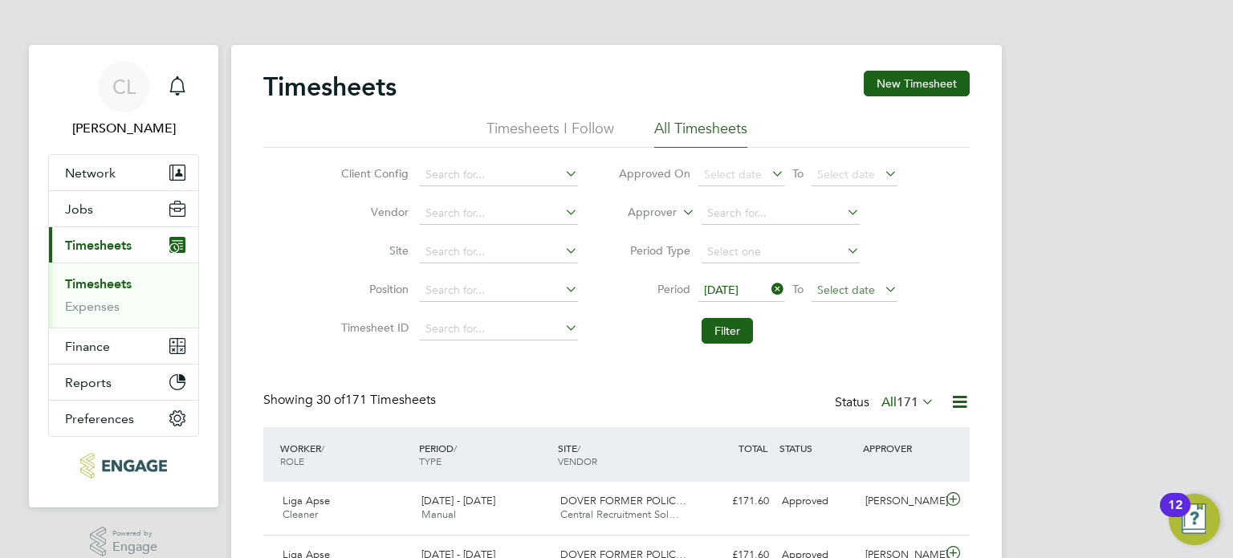
click at [865, 297] on span "Select date" at bounding box center [855, 291] width 86 height 22
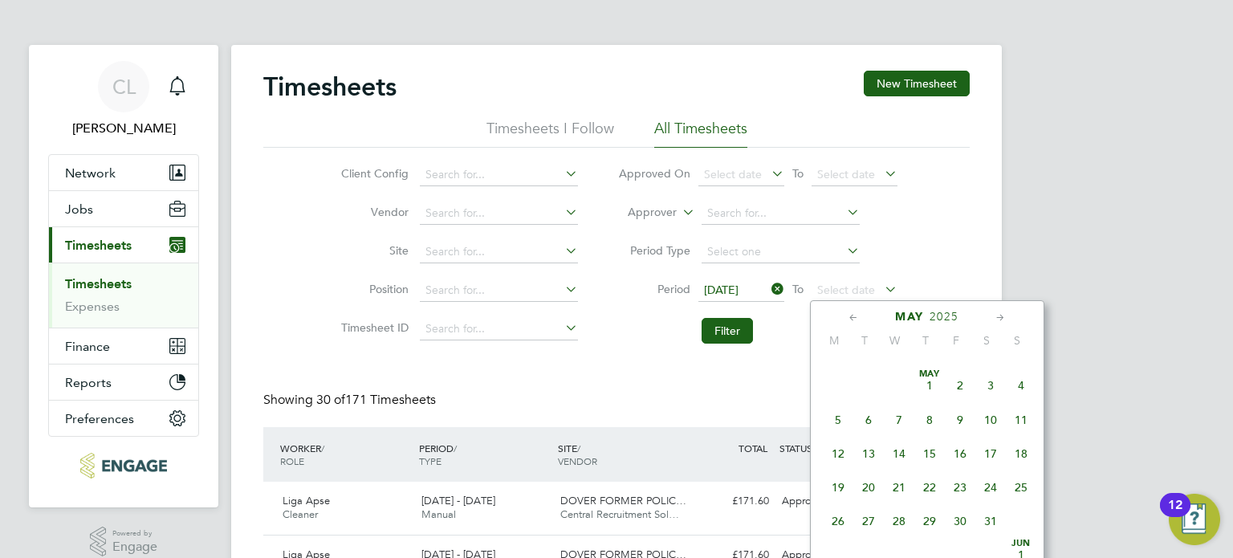
click at [1025, 494] on span "25" at bounding box center [1021, 487] width 31 height 31
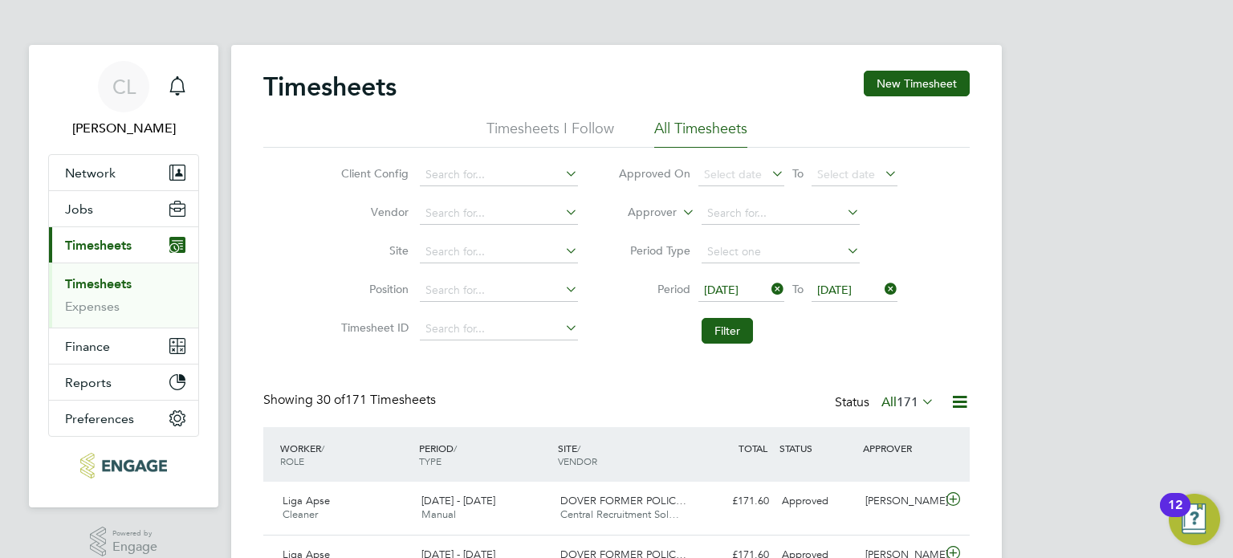
click at [768, 284] on icon at bounding box center [768, 289] width 0 height 22
click at [761, 299] on span "Select date" at bounding box center [742, 291] width 86 height 22
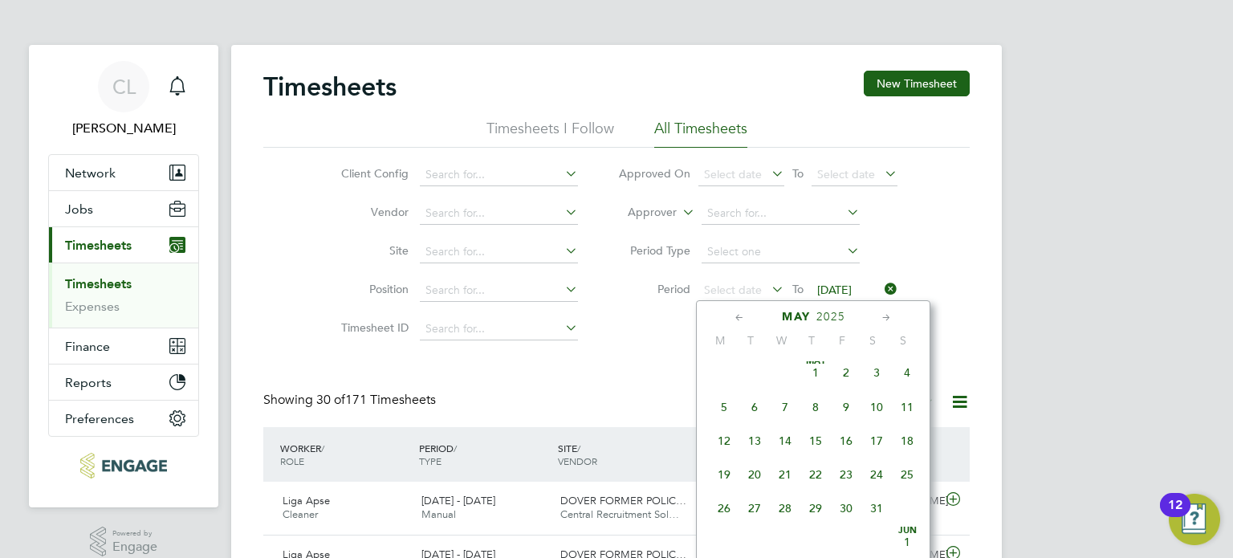
click at [723, 452] on span "12" at bounding box center [724, 441] width 31 height 31
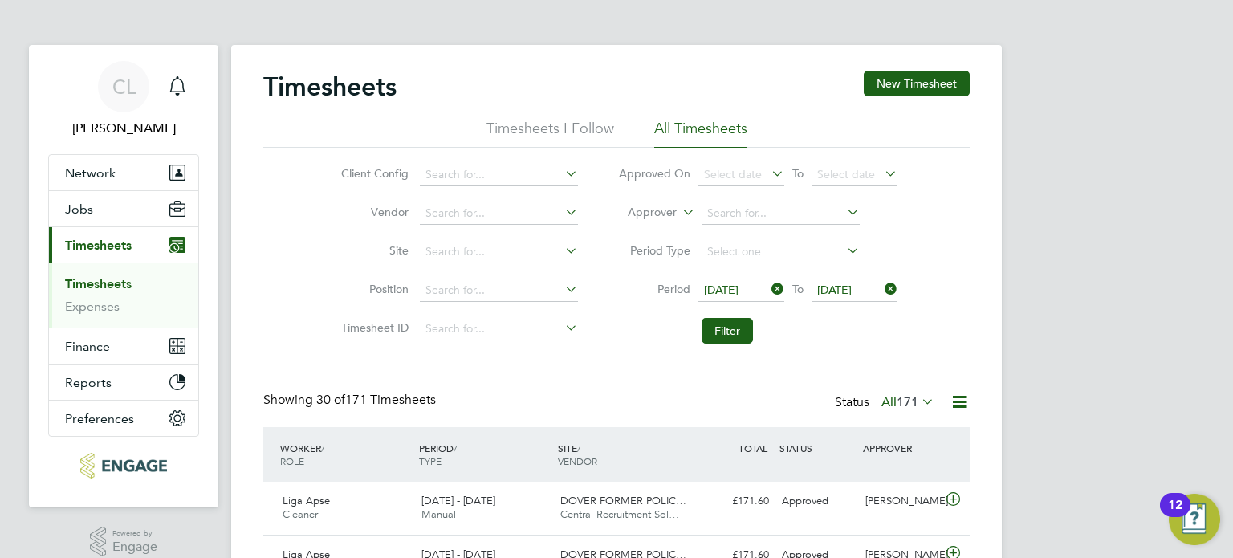
click at [835, 298] on span "25 May 2025" at bounding box center [855, 291] width 86 height 22
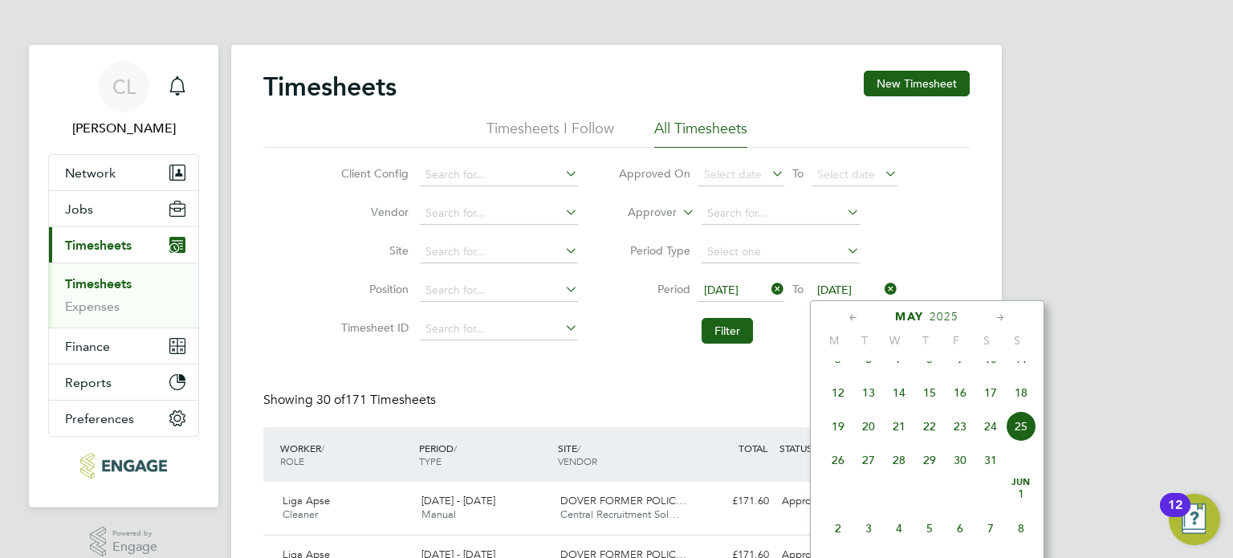
click at [882, 291] on icon at bounding box center [882, 289] width 0 height 22
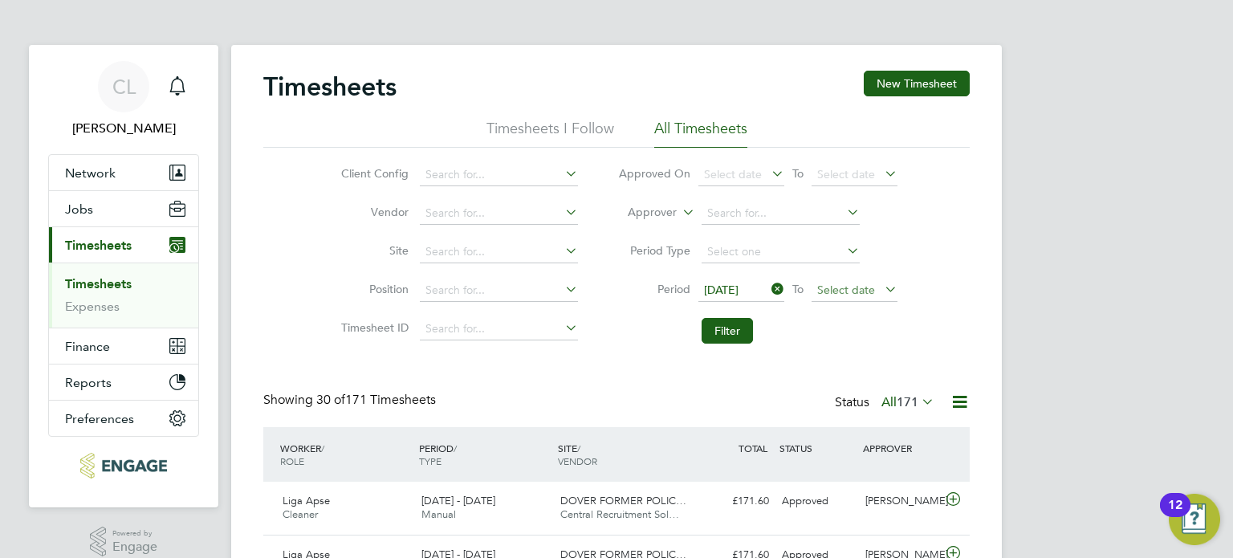
click at [867, 295] on span "Select date" at bounding box center [846, 290] width 58 height 14
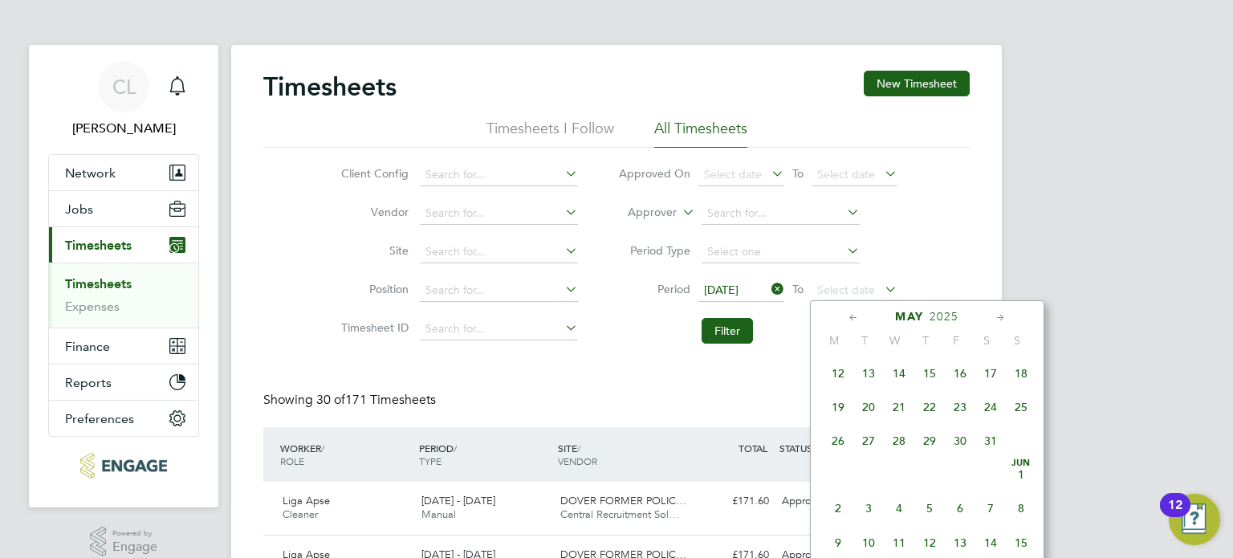
click at [1020, 383] on span "18" at bounding box center [1021, 373] width 31 height 31
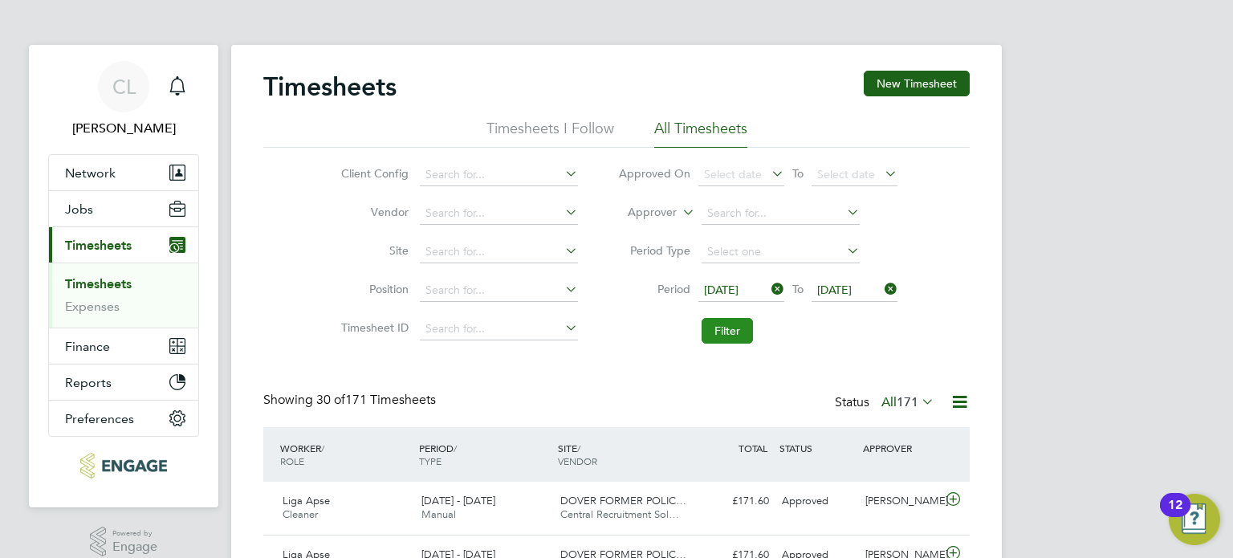
click at [725, 336] on button "Filter" at bounding box center [727, 331] width 51 height 26
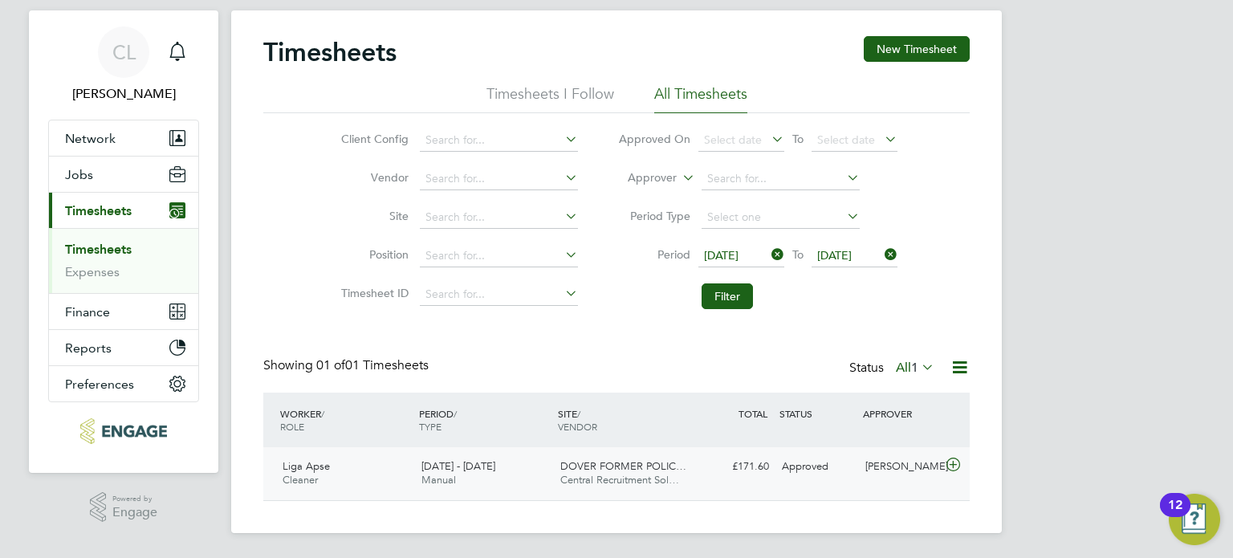
click at [953, 465] on icon at bounding box center [953, 464] width 20 height 13
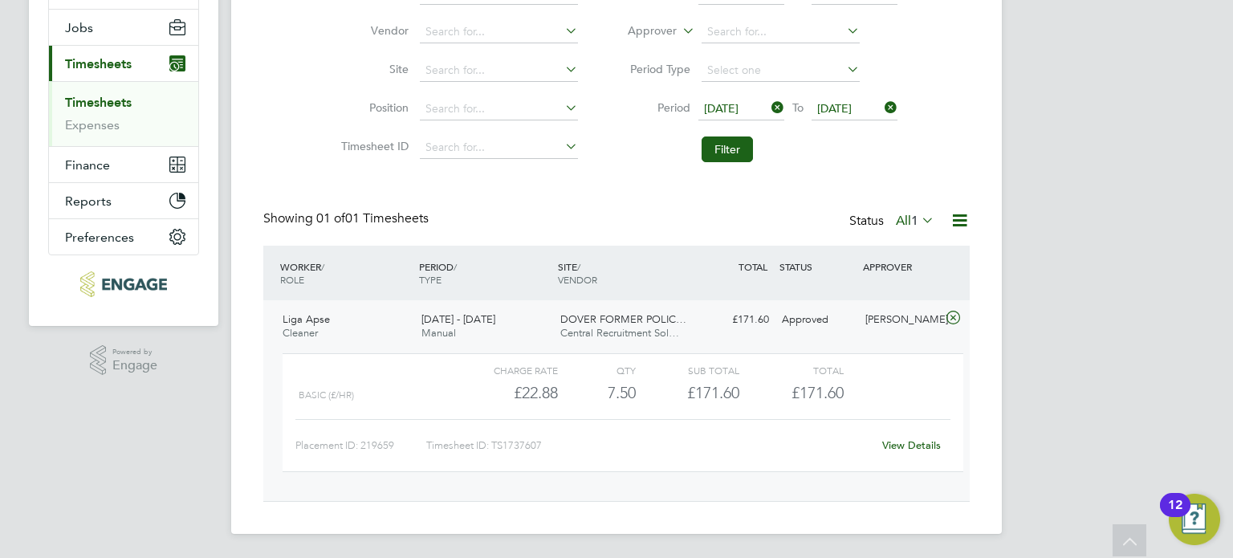
click at [723, 336] on div "Liga Apse Cleaner 12 - 18 May 2025 12 - 18 May 2025 Manual DOVER FORMER POLIC… …" at bounding box center [616, 400] width 707 height 201
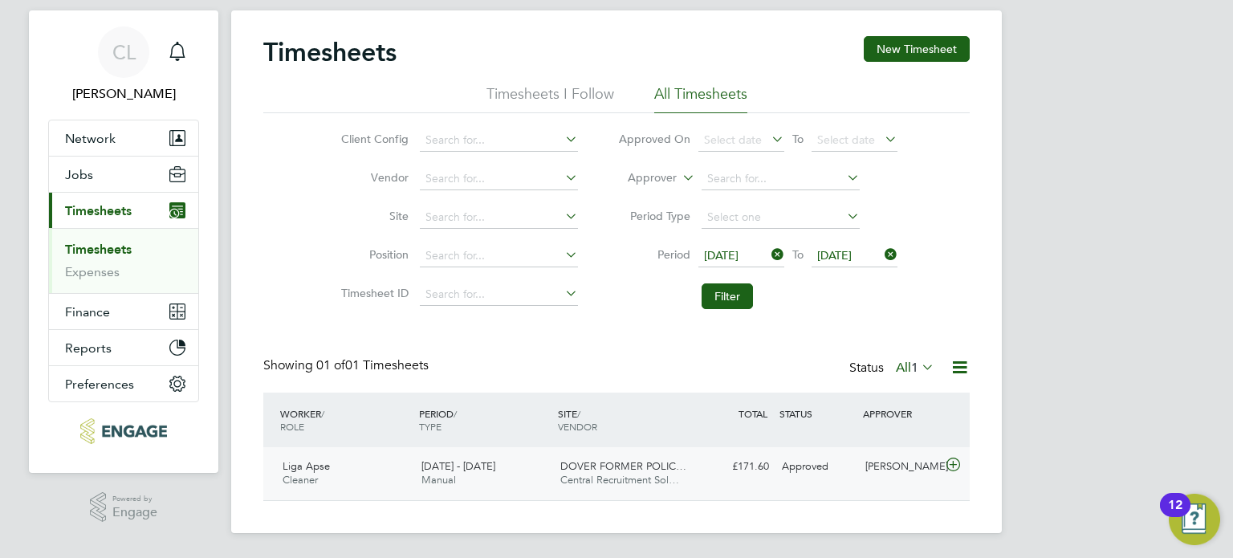
click at [884, 467] on div "Sophie Morgan" at bounding box center [901, 467] width 84 height 26
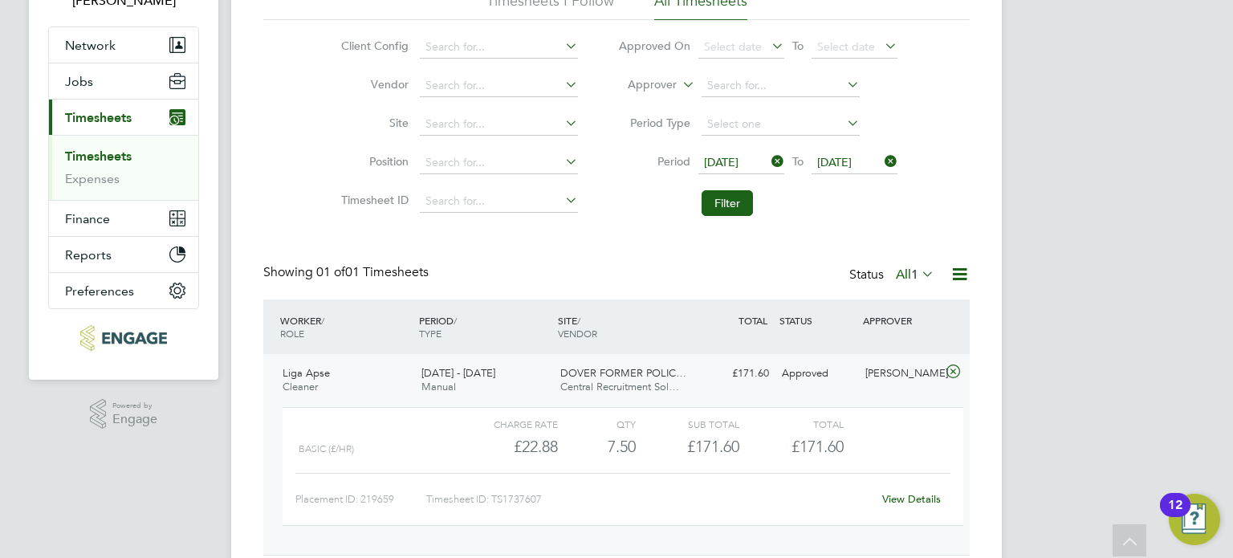
drag, startPoint x: 540, startPoint y: 437, endPoint x: 471, endPoint y: 405, distance: 76.6
click at [538, 437] on div "£22.88" at bounding box center [506, 447] width 104 height 26
drag, startPoint x: 331, startPoint y: 377, endPoint x: 304, endPoint y: 377, distance: 27.3
click at [330, 377] on div "Liga Apse Cleaner 12 - 18 May 2025" at bounding box center [345, 381] width 139 height 40
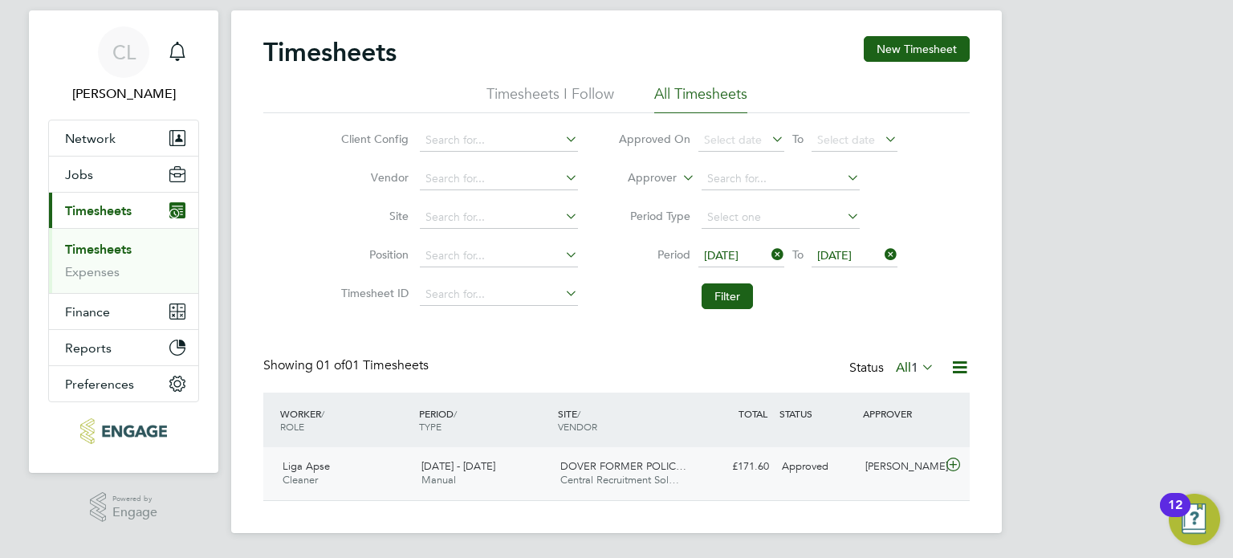
click at [951, 463] on icon at bounding box center [953, 464] width 20 height 13
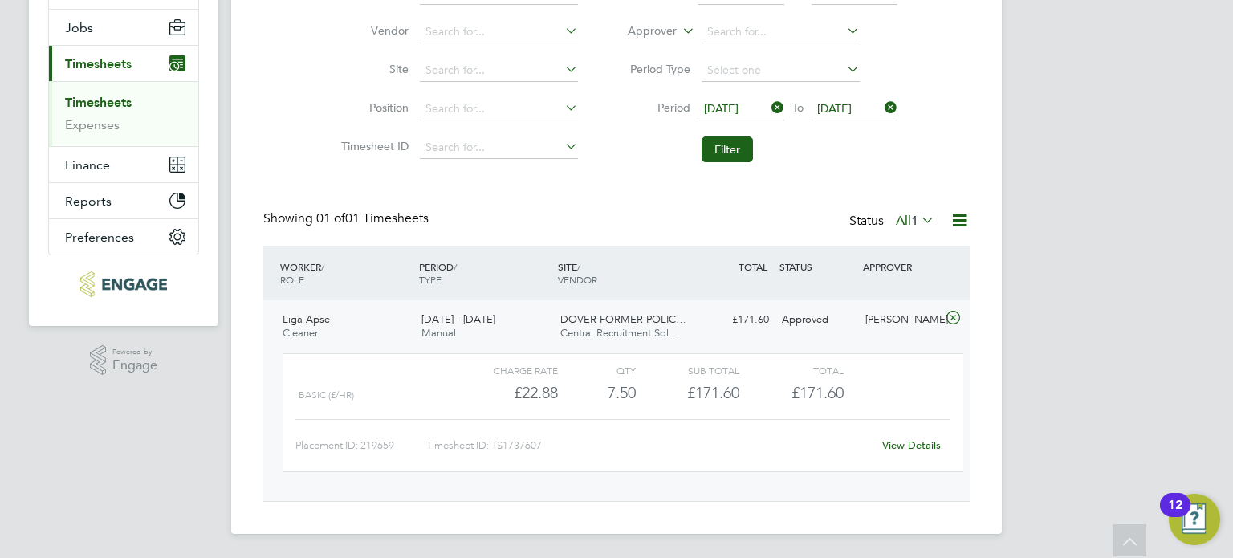
click at [915, 449] on link "View Details" at bounding box center [911, 445] width 59 height 14
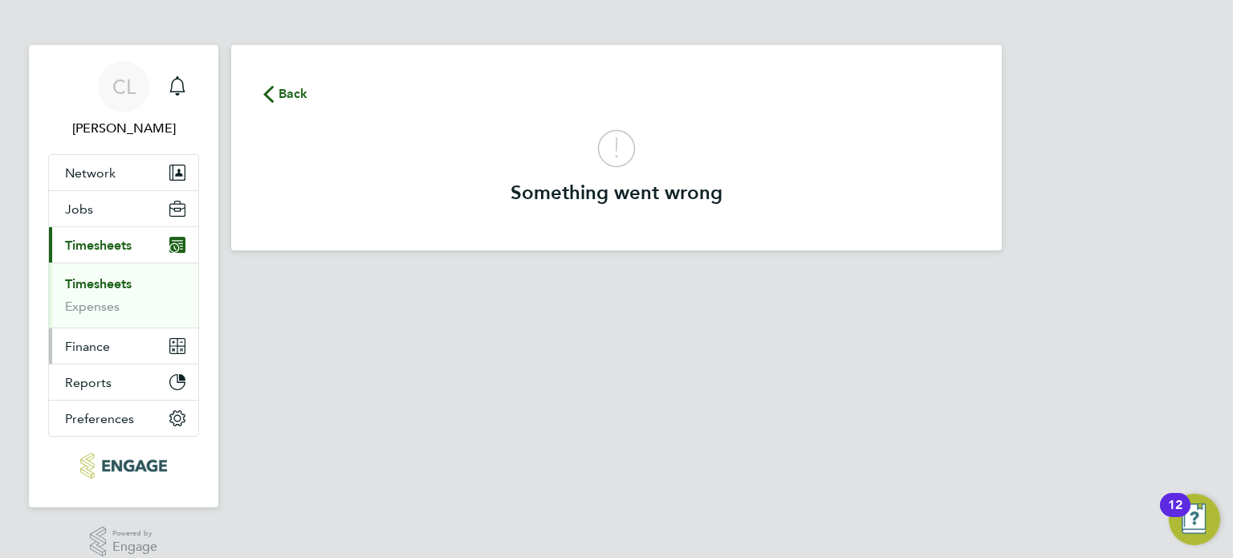
click at [106, 352] on button "Finance" at bounding box center [123, 345] width 149 height 35
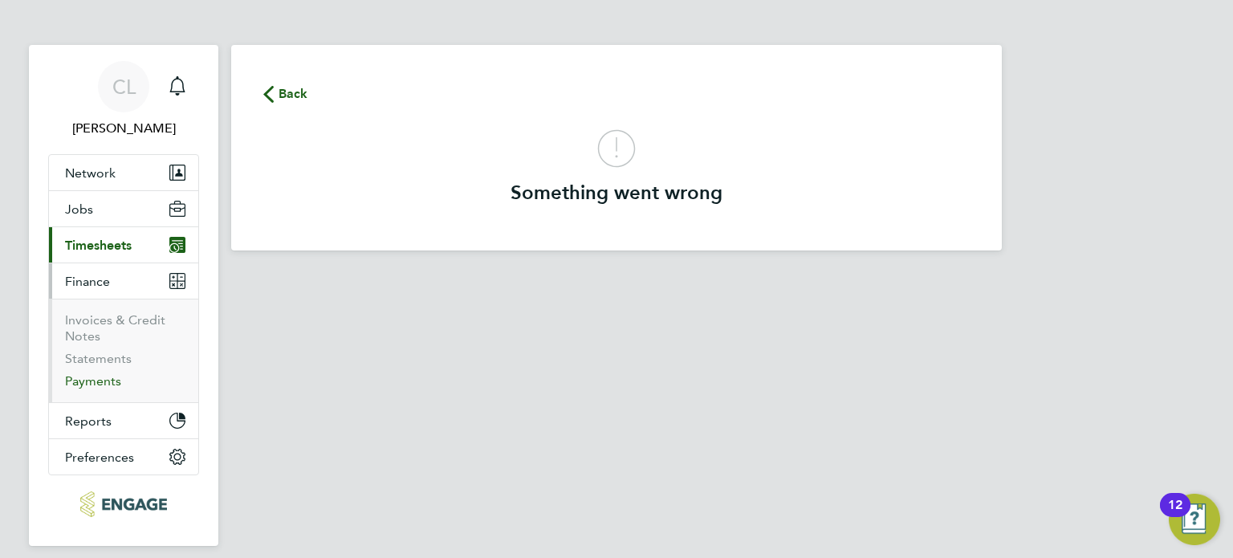
click at [90, 383] on link "Payments" at bounding box center [93, 380] width 56 height 15
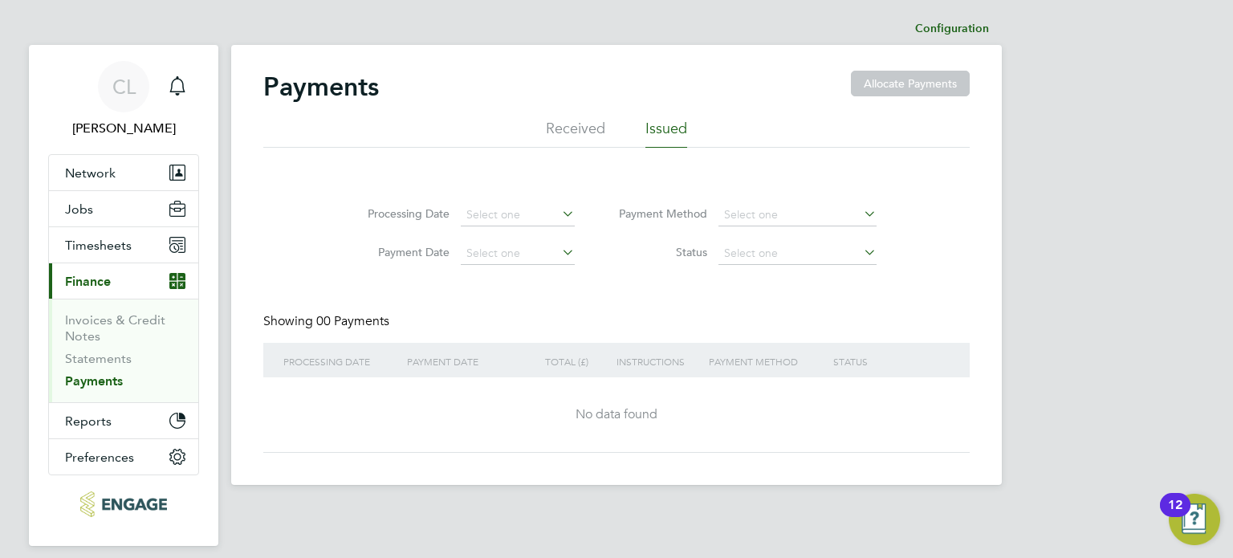
click at [589, 120] on li "Received" at bounding box center [575, 133] width 59 height 29
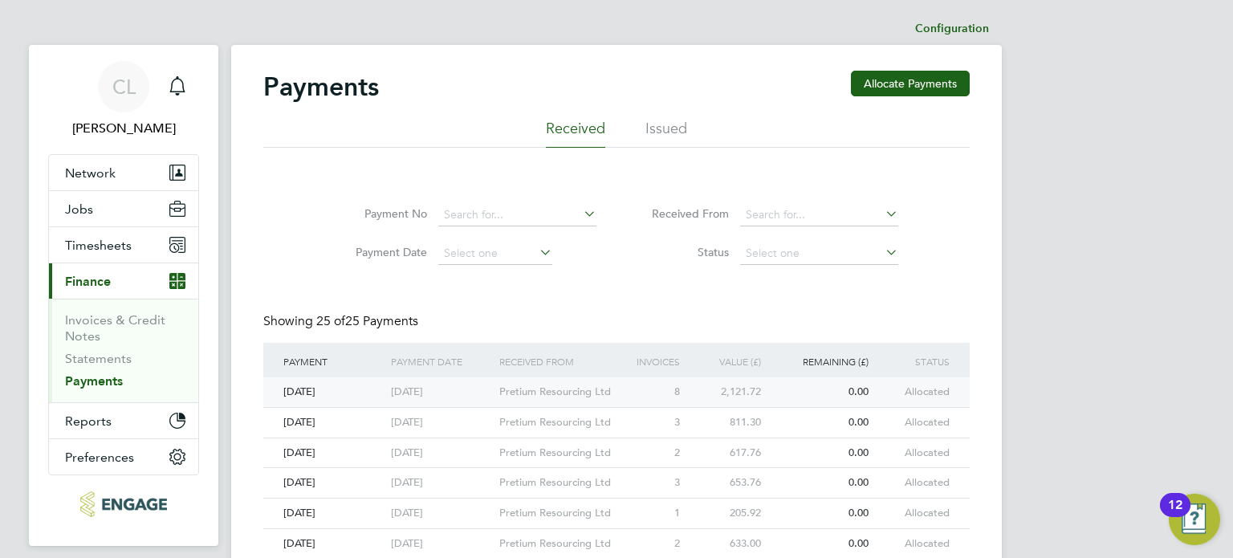
click at [318, 395] on div "[DATE]" at bounding box center [333, 392] width 108 height 30
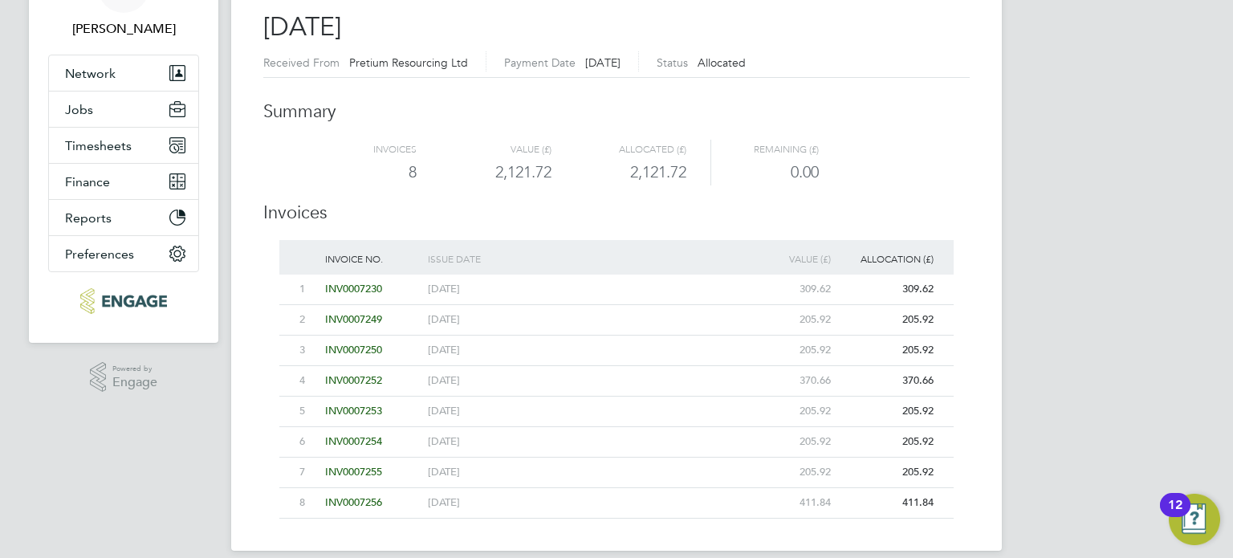
scroll to position [116, 0]
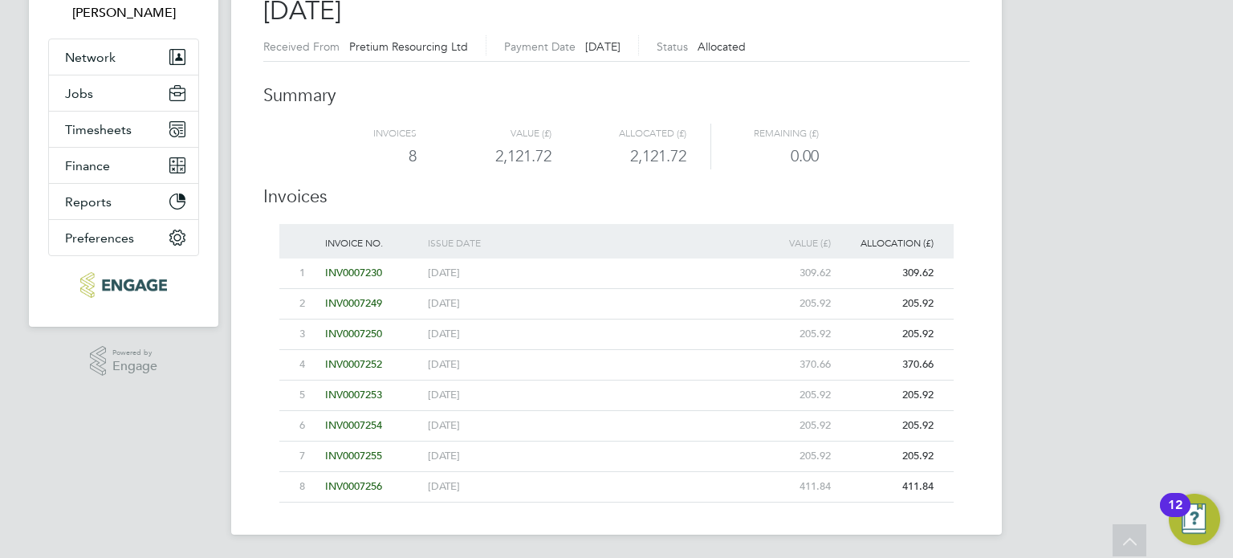
click at [334, 359] on span "INV0007252" at bounding box center [353, 364] width 57 height 14
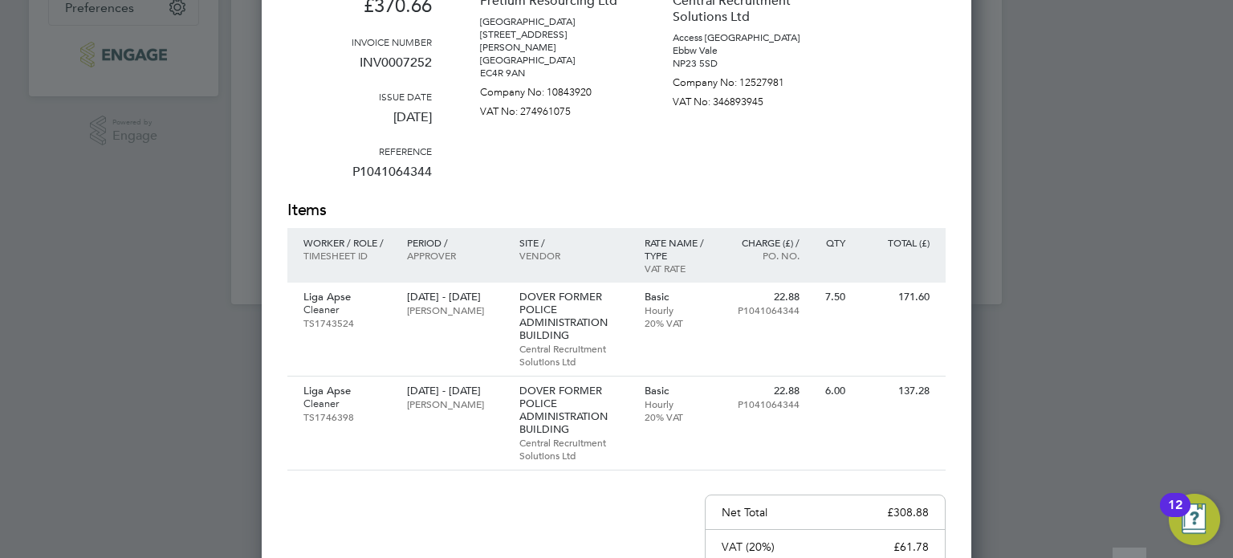
scroll to position [357, 0]
